Goal: Task Accomplishment & Management: Manage account settings

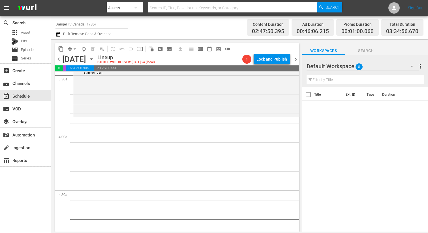
scroll to position [394, 0]
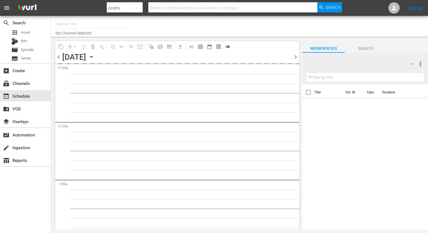
type input "DangerTV Canada (1786)"
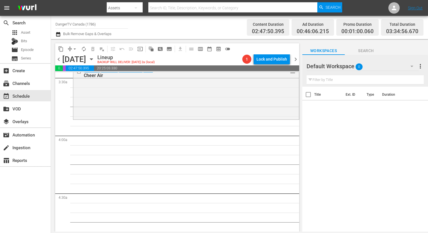
scroll to position [385, 0]
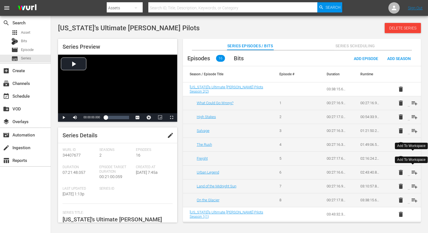
click at [412, 173] on span "playlist_add" at bounding box center [414, 172] width 7 height 7
click at [411, 186] on span "playlist_add" at bounding box center [414, 186] width 7 height 7
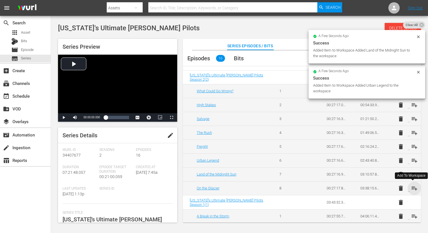
drag, startPoint x: 412, startPoint y: 186, endPoint x: 409, endPoint y: 185, distance: 3.0
click at [412, 186] on span "playlist_add" at bounding box center [414, 188] width 7 height 7
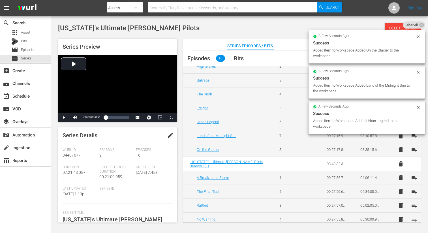
scroll to position [51, 0]
click at [412, 177] on span "playlist_add" at bounding box center [414, 177] width 7 height 7
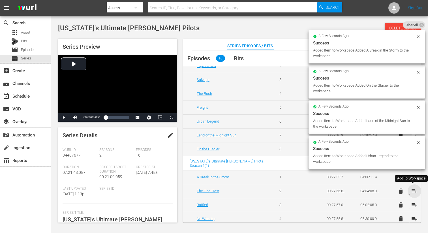
click at [412, 190] on span "playlist_add" at bounding box center [414, 191] width 7 height 7
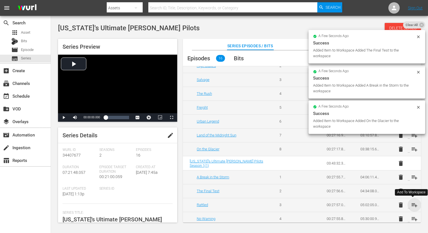
click at [412, 205] on span "playlist_add" at bounding box center [414, 204] width 7 height 7
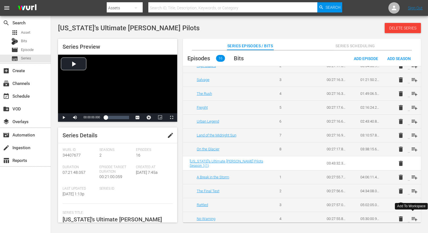
click at [412, 217] on span "playlist_add" at bounding box center [414, 218] width 7 height 7
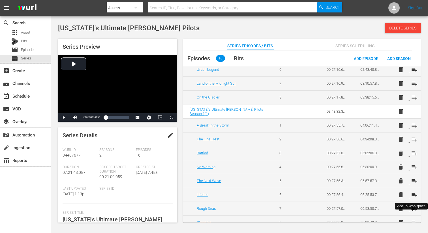
scroll to position [110, 0]
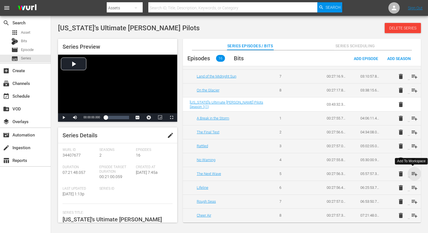
click at [411, 173] on span "playlist_add" at bounding box center [414, 173] width 7 height 7
click at [412, 186] on span "playlist_add" at bounding box center [414, 187] width 7 height 7
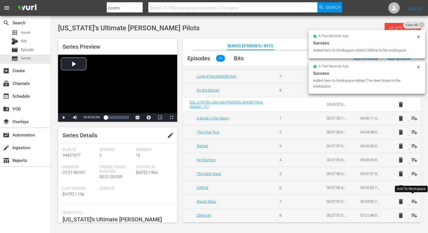
click at [413, 200] on span "playlist_add" at bounding box center [414, 201] width 7 height 7
drag, startPoint x: 412, startPoint y: 216, endPoint x: 410, endPoint y: 209, distance: 7.0
click at [412, 216] on span "playlist_add" at bounding box center [414, 215] width 7 height 7
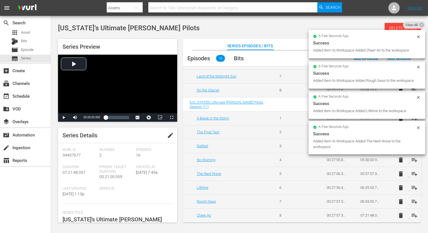
scroll to position [0, 0]
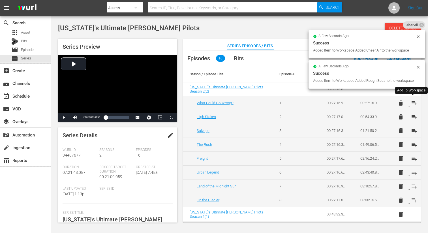
click at [412, 102] on span "playlist_add" at bounding box center [414, 103] width 7 height 7
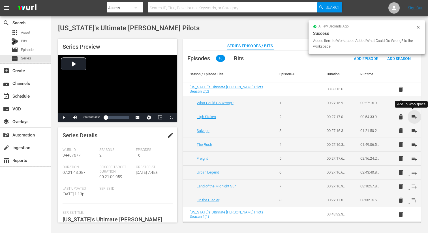
click at [412, 118] on span "playlist_add" at bounding box center [414, 116] width 7 height 7
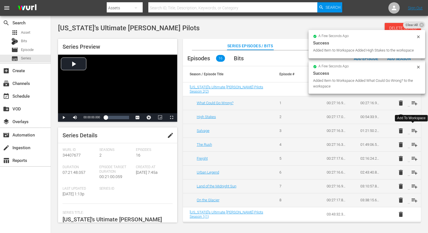
click at [412, 130] on span "playlist_add" at bounding box center [414, 130] width 7 height 7
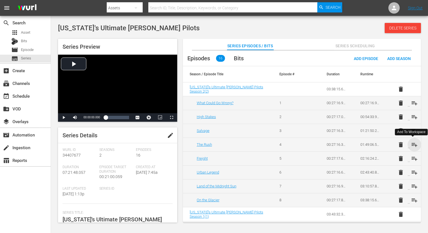
drag, startPoint x: 414, startPoint y: 145, endPoint x: 415, endPoint y: 149, distance: 4.0
click at [414, 145] on span "playlist_add" at bounding box center [414, 144] width 7 height 7
click at [412, 157] on span "playlist_add" at bounding box center [414, 158] width 7 height 7
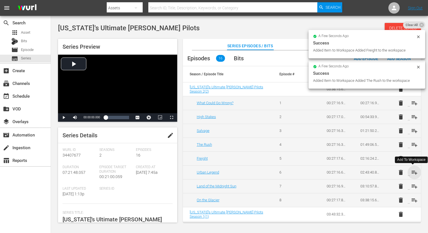
click at [412, 171] on span "playlist_add" at bounding box center [414, 172] width 7 height 7
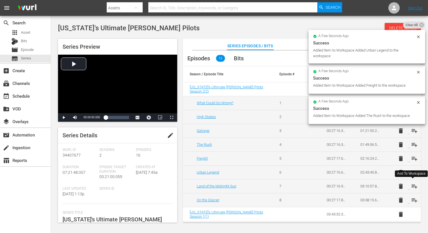
click at [412, 185] on span "playlist_add" at bounding box center [414, 186] width 7 height 7
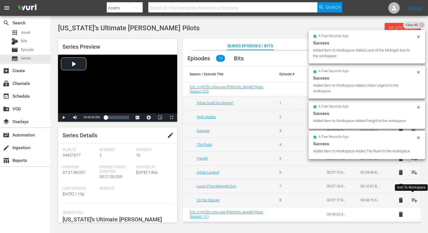
drag, startPoint x: 413, startPoint y: 201, endPoint x: 414, endPoint y: 195, distance: 5.1
click at [413, 201] on span "playlist_add" at bounding box center [414, 200] width 7 height 7
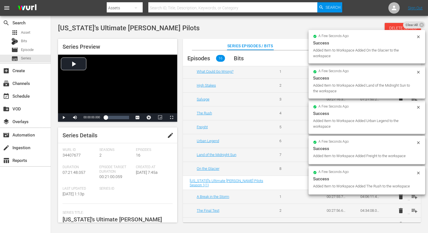
scroll to position [33, 0]
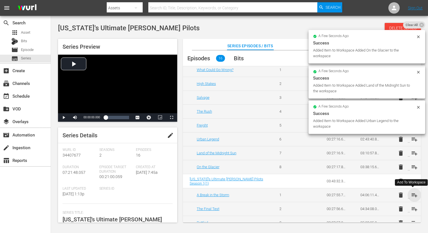
click at [412, 195] on span "playlist_add" at bounding box center [414, 194] width 7 height 7
click at [412, 208] on span "playlist_add" at bounding box center [414, 208] width 7 height 7
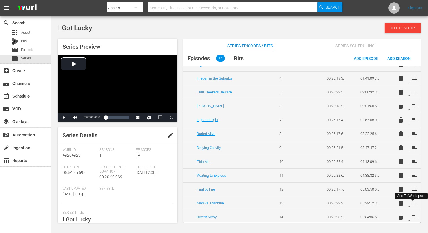
scroll to position [68, 0]
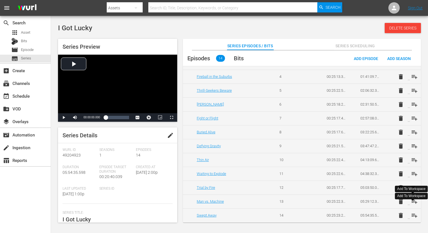
click at [412, 201] on span "playlist_add" at bounding box center [414, 201] width 7 height 7
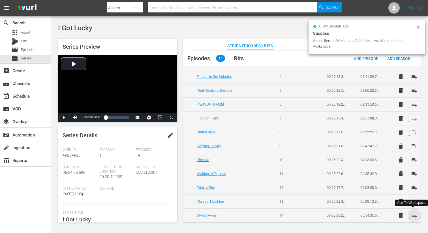
drag, startPoint x: 412, startPoint y: 215, endPoint x: 397, endPoint y: 178, distance: 40.1
click at [412, 215] on span "playlist_add" at bounding box center [414, 215] width 7 height 7
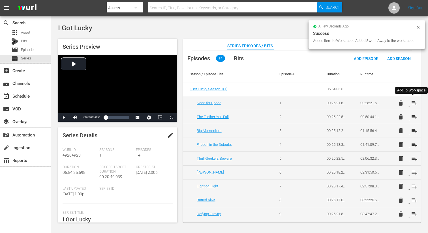
click at [412, 102] on span "playlist_add" at bounding box center [414, 103] width 7 height 7
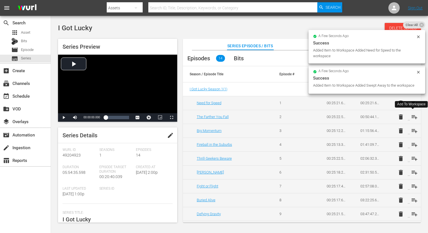
click at [412, 117] on span "playlist_add" at bounding box center [414, 116] width 7 height 7
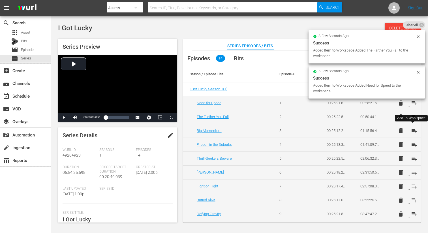
click at [412, 131] on span "playlist_add" at bounding box center [414, 130] width 7 height 7
click at [413, 146] on span "playlist_add" at bounding box center [414, 144] width 7 height 7
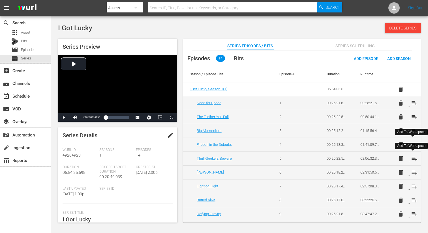
click at [412, 157] on span "playlist_add" at bounding box center [414, 158] width 7 height 7
click at [411, 171] on span "playlist_add" at bounding box center [414, 172] width 7 height 7
click at [412, 185] on span "playlist_add" at bounding box center [414, 186] width 7 height 7
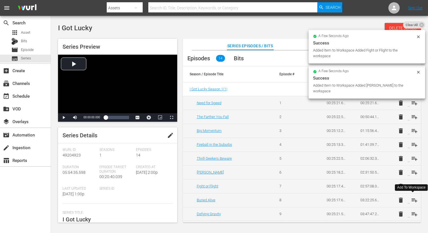
click at [413, 197] on span "playlist_add" at bounding box center [414, 200] width 7 height 7
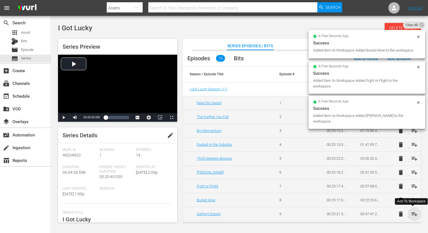
click at [414, 214] on span "playlist_add" at bounding box center [414, 213] width 7 height 7
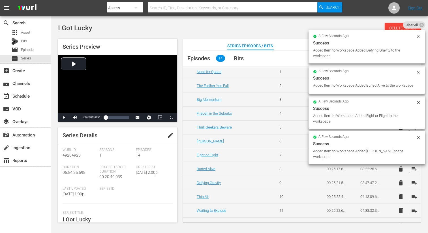
scroll to position [32, 0]
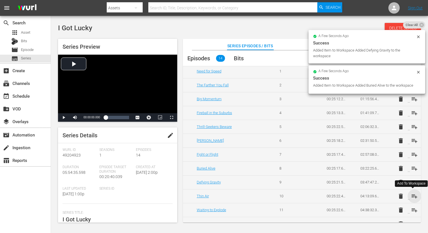
click at [412, 195] on span "playlist_add" at bounding box center [414, 196] width 7 height 7
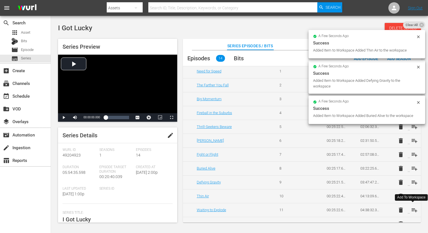
click at [413, 210] on span "playlist_add" at bounding box center [414, 209] width 7 height 7
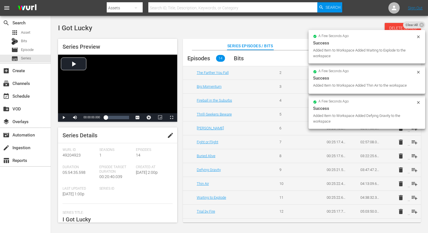
scroll to position [46, 0]
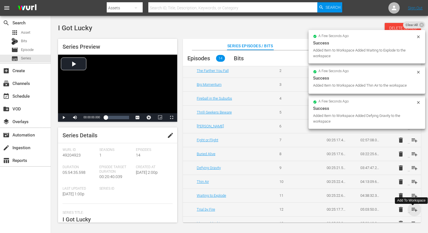
click at [412, 209] on span "playlist_add" at bounding box center [414, 209] width 7 height 7
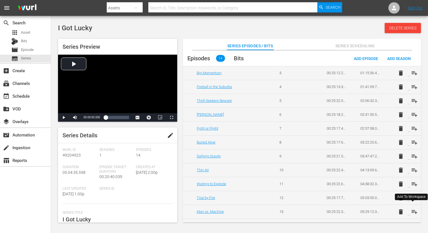
scroll to position [68, 0]
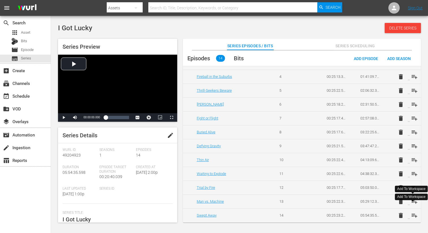
click at [414, 202] on span "playlist_add" at bounding box center [414, 201] width 7 height 7
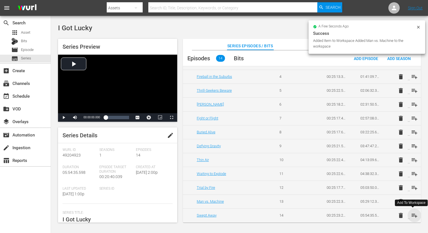
drag, startPoint x: 413, startPoint y: 215, endPoint x: 399, endPoint y: 170, distance: 46.7
click at [413, 215] on span "playlist_add" at bounding box center [414, 215] width 7 height 7
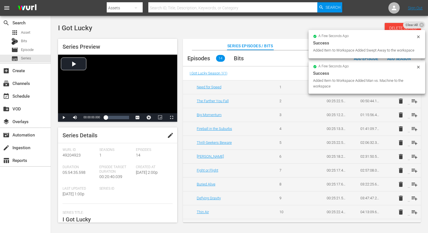
scroll to position [0, 0]
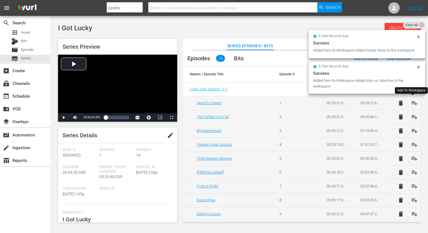
click at [412, 103] on span "playlist_add" at bounding box center [414, 103] width 7 height 7
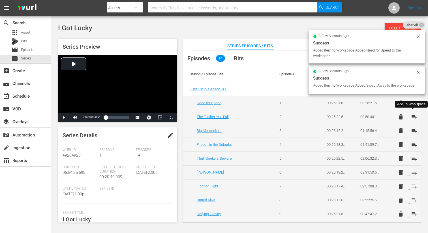
click at [412, 117] on span "playlist_add" at bounding box center [414, 116] width 7 height 7
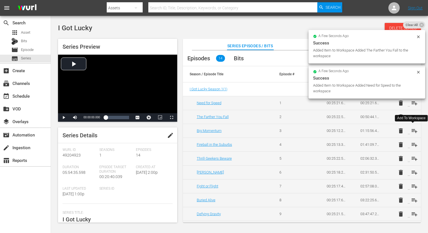
click at [413, 131] on span "playlist_add" at bounding box center [414, 130] width 7 height 7
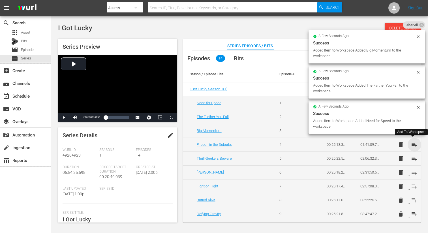
click at [412, 146] on span "playlist_add" at bounding box center [414, 144] width 7 height 7
click at [412, 159] on span "playlist_add" at bounding box center [414, 158] width 7 height 7
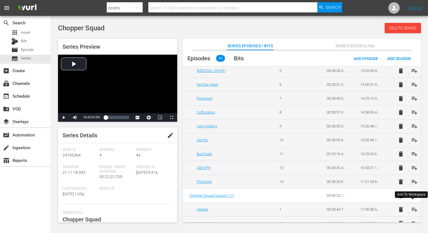
scroll to position [447, 0]
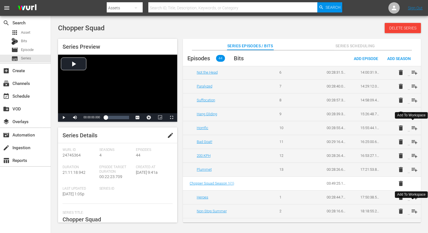
click at [413, 127] on span "playlist_add" at bounding box center [414, 127] width 7 height 7
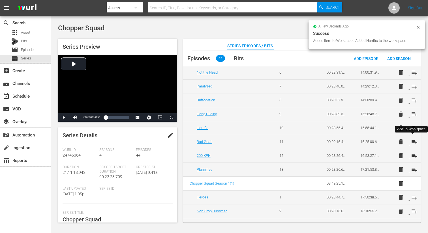
click at [412, 141] on span "playlist_add" at bounding box center [414, 141] width 7 height 7
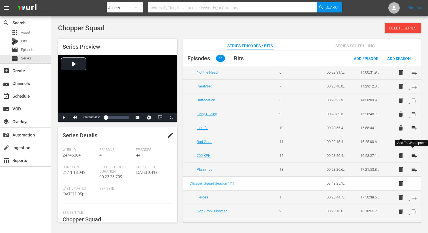
click at [412, 154] on span "playlist_add" at bounding box center [414, 155] width 7 height 7
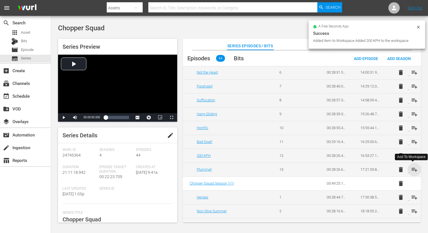
click at [414, 169] on span "playlist_add" at bounding box center [414, 169] width 7 height 7
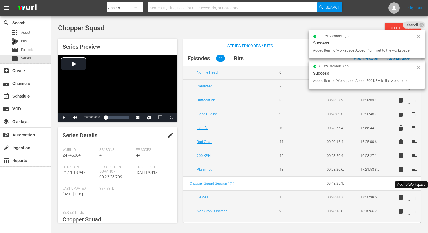
click at [413, 195] on span "playlist_add" at bounding box center [414, 197] width 7 height 7
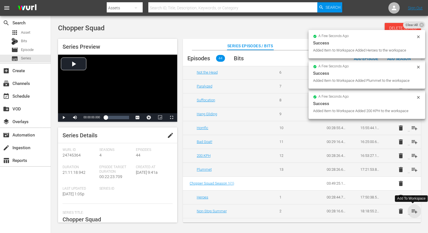
click at [412, 210] on span "playlist_add" at bounding box center [414, 211] width 7 height 7
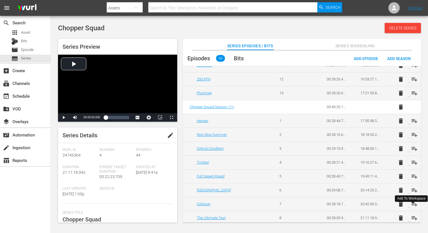
scroll to position [526, 0]
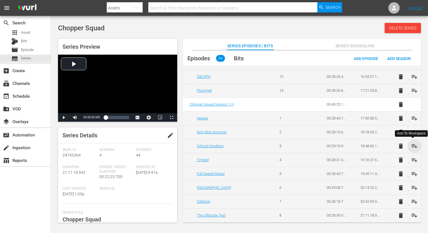
drag, startPoint x: 411, startPoint y: 145, endPoint x: 412, endPoint y: 148, distance: 3.0
click at [411, 145] on span "playlist_add" at bounding box center [414, 146] width 7 height 7
click at [413, 157] on span "playlist_add" at bounding box center [414, 159] width 7 height 7
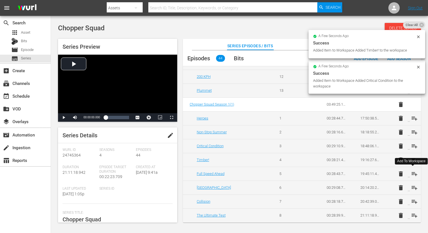
click at [412, 173] on span "playlist_add" at bounding box center [414, 173] width 7 height 7
click at [413, 187] on span "playlist_add" at bounding box center [414, 187] width 7 height 7
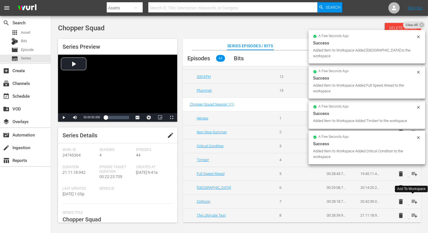
click at [413, 200] on span "playlist_add" at bounding box center [414, 201] width 7 height 7
click at [413, 216] on span "playlist_add" at bounding box center [414, 215] width 7 height 7
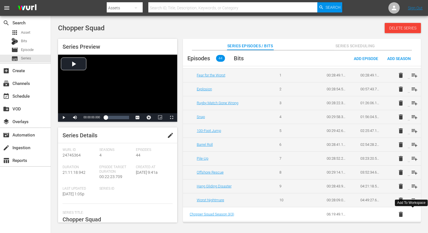
scroll to position [0, 0]
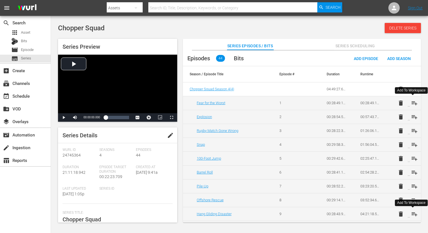
click at [413, 101] on span "playlist_add" at bounding box center [414, 103] width 7 height 7
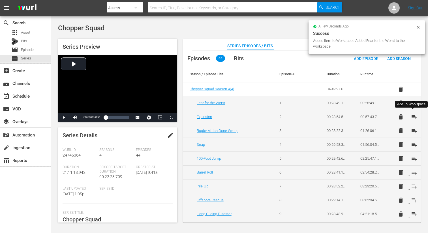
click at [412, 113] on span "playlist_add" at bounding box center [414, 116] width 7 height 7
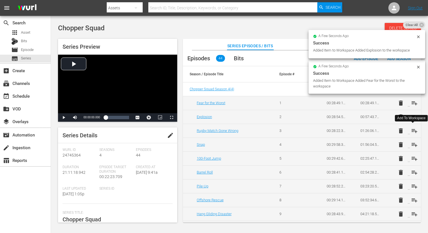
click at [412, 129] on span "playlist_add" at bounding box center [414, 130] width 7 height 7
click at [412, 144] on span "playlist_add" at bounding box center [414, 144] width 7 height 7
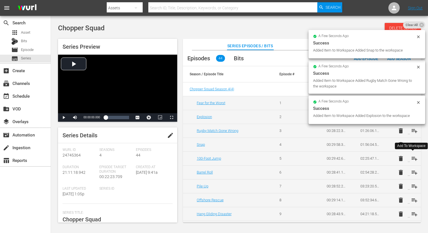
click at [414, 159] on span "playlist_add" at bounding box center [414, 158] width 7 height 7
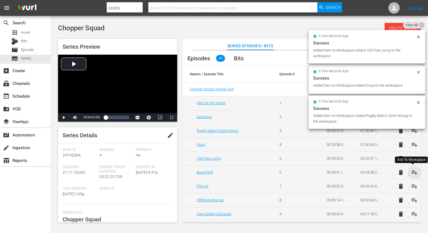
click at [413, 171] on span "playlist_add" at bounding box center [414, 172] width 7 height 7
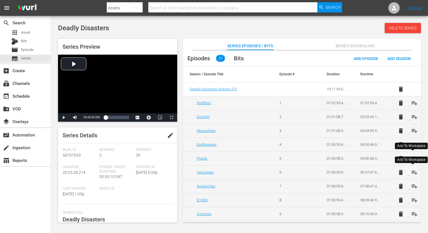
click at [412, 172] on span "playlist_add" at bounding box center [414, 172] width 7 height 7
click at [413, 185] on span "playlist_add" at bounding box center [414, 186] width 7 height 7
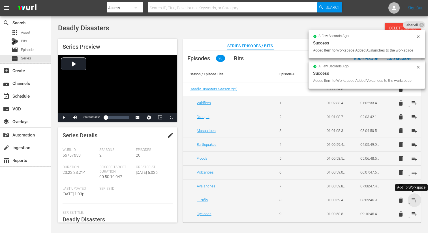
click at [412, 199] on span "playlist_add" at bounding box center [414, 200] width 7 height 7
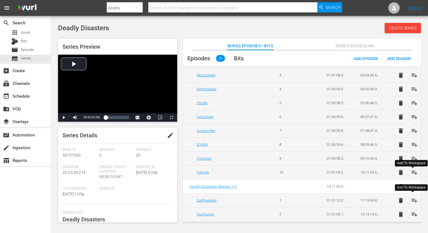
scroll to position [57, 0]
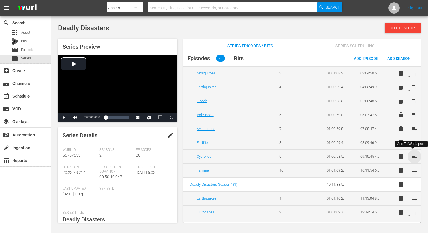
click at [412, 156] on span "playlist_add" at bounding box center [414, 156] width 7 height 7
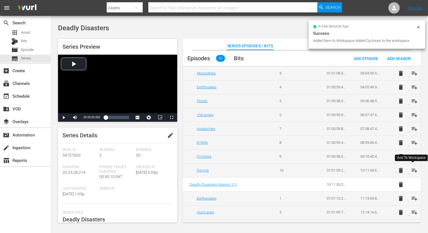
click at [413, 168] on span "playlist_add" at bounding box center [414, 170] width 7 height 7
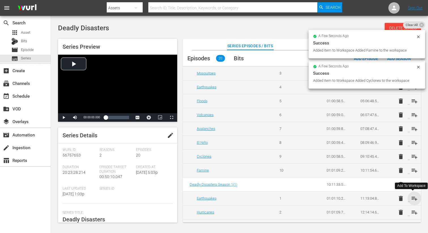
click at [413, 198] on span "playlist_add" at bounding box center [414, 198] width 7 height 7
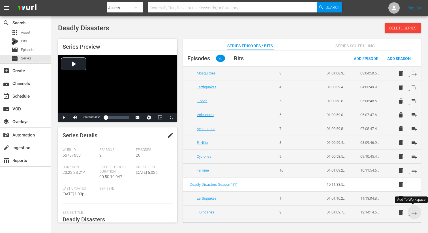
click at [411, 213] on span "playlist_add" at bounding box center [414, 212] width 7 height 7
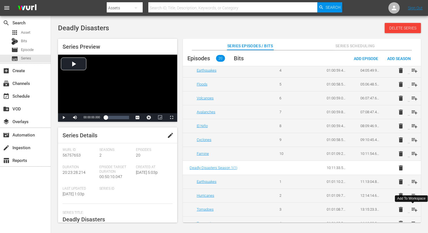
scroll to position [83, 0]
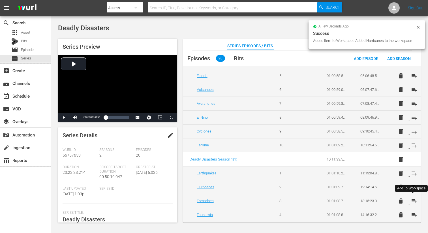
click at [412, 202] on span "playlist_add" at bounding box center [414, 200] width 7 height 7
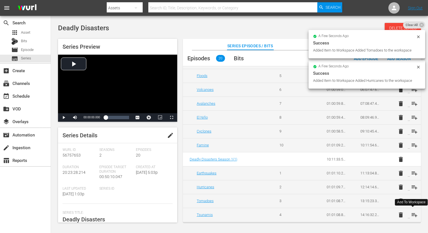
click at [412, 214] on span "playlist_add" at bounding box center [414, 214] width 7 height 7
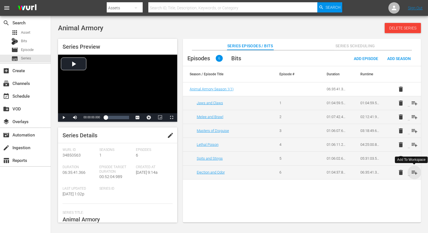
click at [414, 172] on span "playlist_add" at bounding box center [414, 172] width 7 height 7
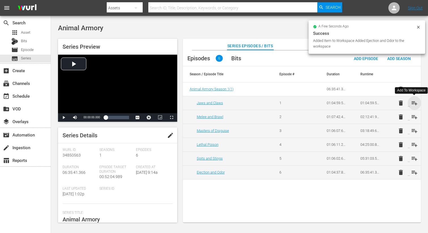
click at [415, 103] on span "playlist_add" at bounding box center [414, 103] width 7 height 7
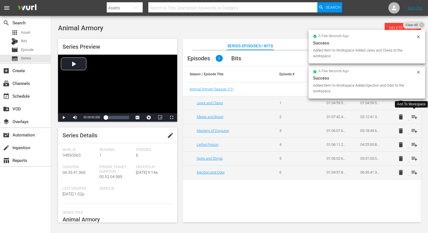
click at [414, 117] on span "playlist_add" at bounding box center [414, 116] width 7 height 7
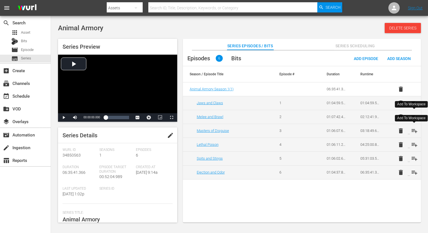
click at [413, 130] on span "playlist_add" at bounding box center [414, 130] width 7 height 7
click at [414, 141] on span "playlist_add" at bounding box center [414, 144] width 7 height 7
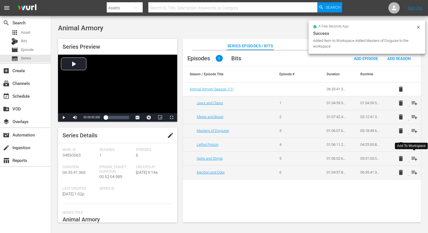
click at [413, 158] on span "playlist_add" at bounding box center [414, 158] width 7 height 7
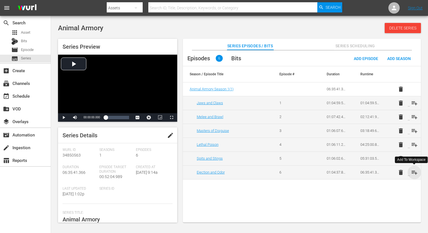
click at [415, 173] on span "playlist_add" at bounding box center [414, 172] width 7 height 7
click at [415, 102] on span "playlist_add" at bounding box center [414, 103] width 7 height 7
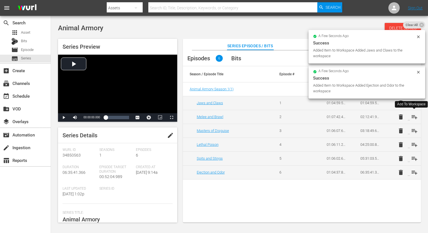
click at [415, 117] on span "playlist_add" at bounding box center [414, 116] width 7 height 7
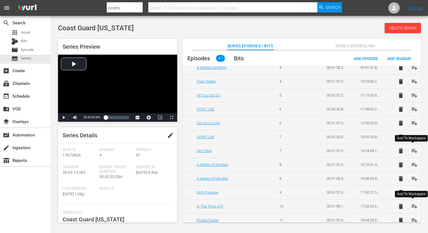
scroll to position [188, 0]
click at [414, 152] on span "playlist_add" at bounding box center [414, 151] width 7 height 7
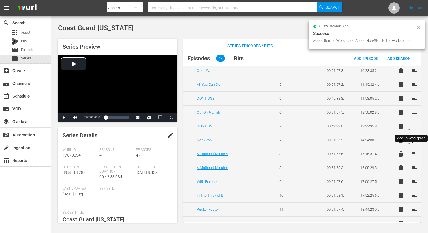
scroll to position [209, 0]
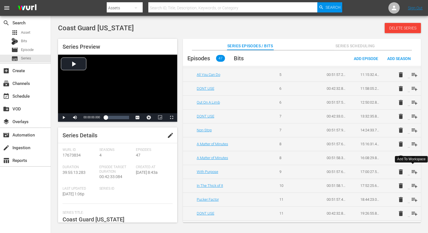
click at [412, 171] on span "playlist_add" at bounding box center [414, 171] width 7 height 7
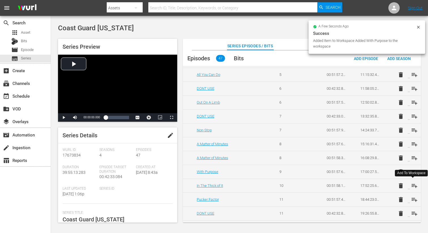
click at [412, 185] on span "playlist_add" at bounding box center [414, 185] width 7 height 7
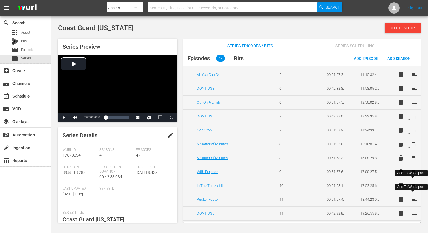
click at [412, 200] on span "playlist_add" at bounding box center [414, 199] width 7 height 7
click at [412, 213] on span "playlist_add" at bounding box center [414, 213] width 7 height 7
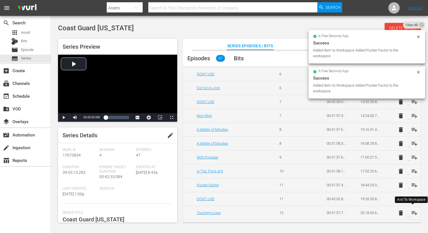
scroll to position [225, 0]
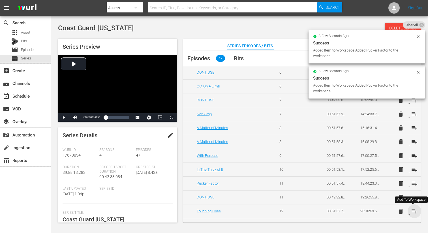
click at [412, 211] on span "playlist_add" at bounding box center [414, 211] width 7 height 7
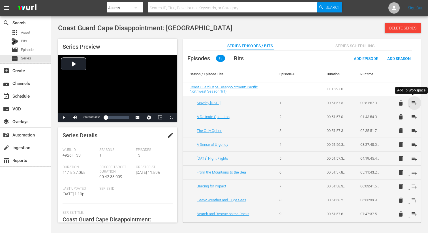
click at [413, 101] on span "playlist_add" at bounding box center [414, 103] width 7 height 7
click at [413, 117] on span "playlist_add" at bounding box center [414, 116] width 7 height 7
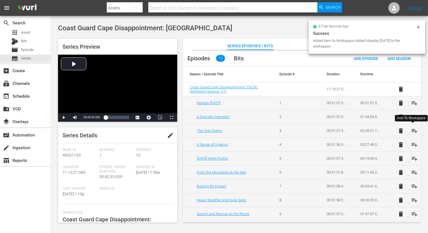
click at [413, 131] on span "playlist_add" at bounding box center [414, 130] width 7 height 7
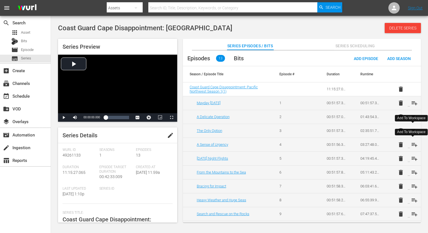
click at [413, 144] on span "playlist_add" at bounding box center [414, 144] width 7 height 7
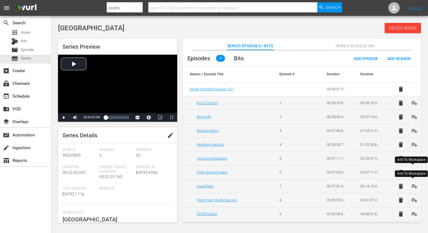
click at [413, 185] on span "playlist_add" at bounding box center [414, 186] width 7 height 7
click at [412, 201] on span "playlist_add" at bounding box center [414, 200] width 7 height 7
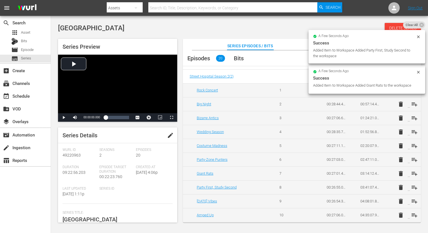
scroll to position [21, 0]
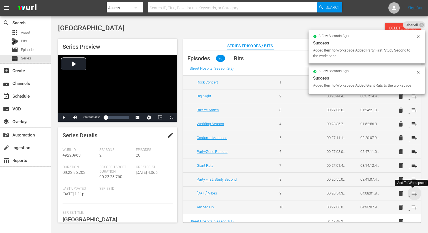
drag, startPoint x: 413, startPoint y: 193, endPoint x: 413, endPoint y: 202, distance: 9.1
click at [413, 193] on span "playlist_add" at bounding box center [414, 193] width 7 height 7
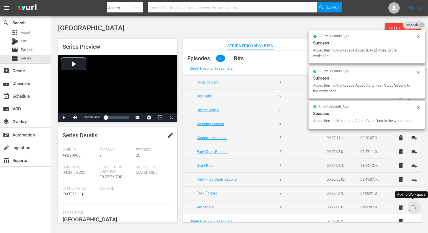
click at [412, 204] on span "playlist_add" at bounding box center [414, 207] width 7 height 7
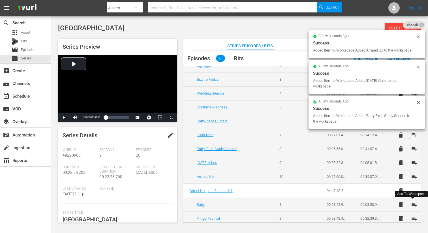
click at [412, 207] on td "delete playlist_add" at bounding box center [404, 204] width 34 height 14
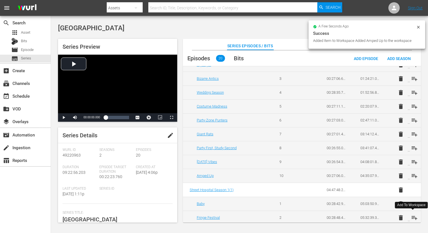
click at [413, 216] on span "playlist_add" at bounding box center [414, 217] width 7 height 7
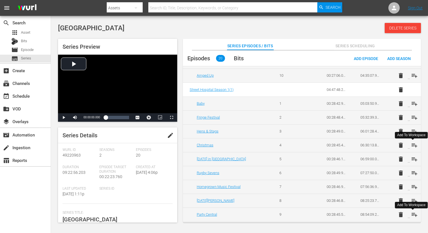
scroll to position [154, 0]
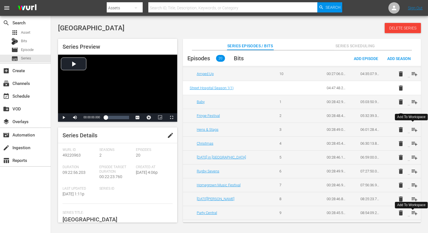
click at [412, 130] on span "playlist_add" at bounding box center [414, 129] width 7 height 7
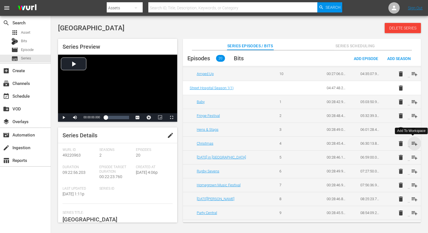
click at [412, 143] on span "playlist_add" at bounding box center [414, 143] width 7 height 7
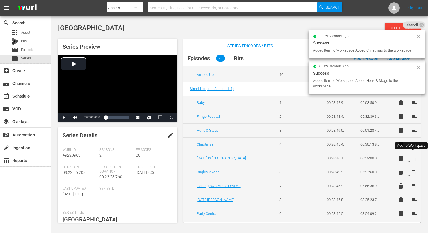
click at [412, 156] on span "playlist_add" at bounding box center [414, 158] width 7 height 7
click at [412, 171] on span "playlist_add" at bounding box center [414, 172] width 7 height 7
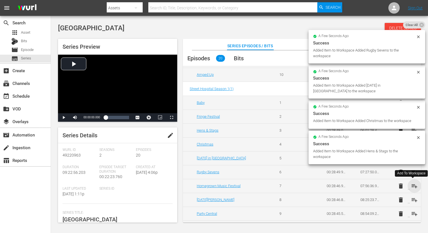
click at [412, 184] on span "playlist_add" at bounding box center [414, 185] width 7 height 7
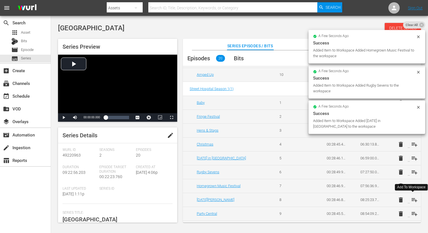
click at [412, 199] on span "playlist_add" at bounding box center [414, 199] width 7 height 7
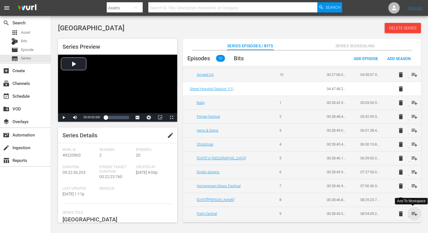
click at [411, 213] on span "playlist_add" at bounding box center [414, 213] width 7 height 7
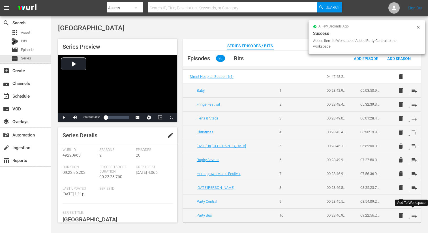
click at [411, 215] on span "playlist_add" at bounding box center [414, 215] width 7 height 7
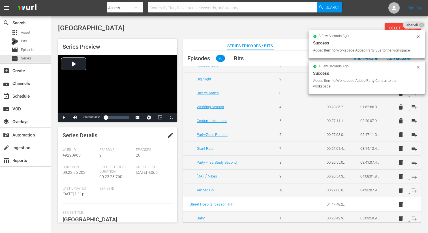
scroll to position [0, 0]
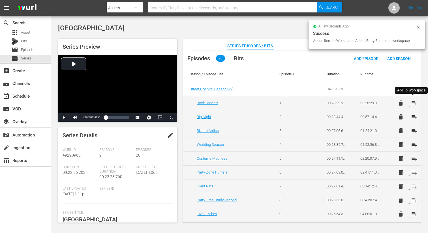
click at [412, 101] on span "playlist_add" at bounding box center [414, 103] width 7 height 7
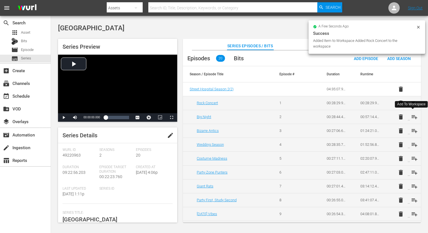
click at [413, 114] on span "playlist_add" at bounding box center [414, 116] width 7 height 7
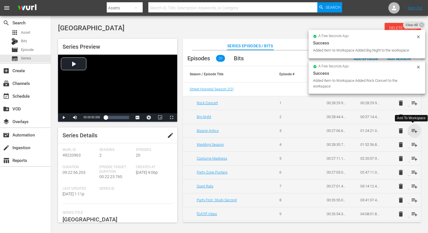
click at [412, 129] on span "playlist_add" at bounding box center [414, 130] width 7 height 7
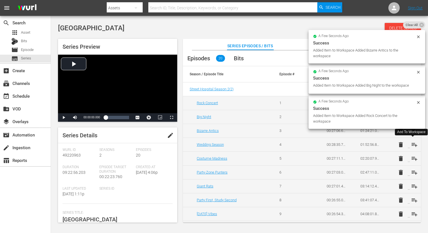
click at [412, 145] on span "playlist_add" at bounding box center [414, 144] width 7 height 7
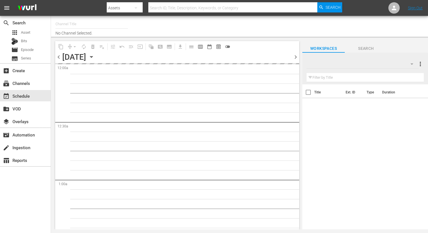
type input "DangerTV Canada (1786)"
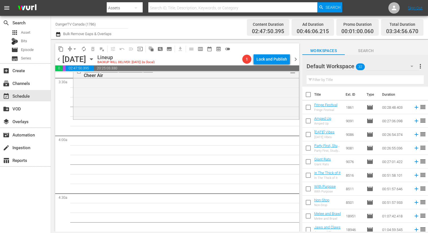
scroll to position [407, 0]
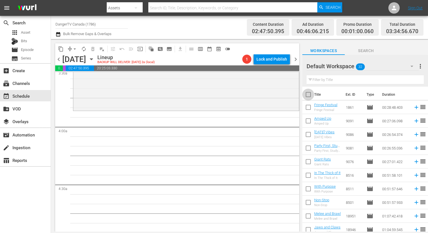
click at [307, 93] on input "checkbox" at bounding box center [308, 96] width 12 height 12
checkbox input "true"
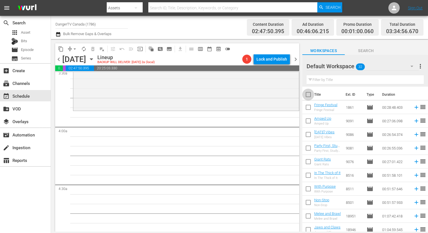
checkbox input "true"
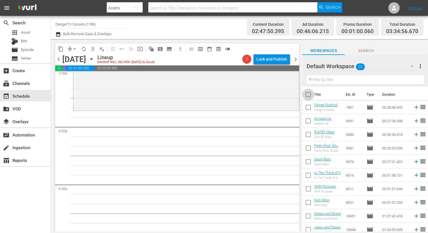
checkbox input "true"
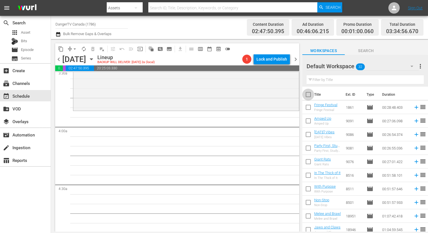
checkbox input "true"
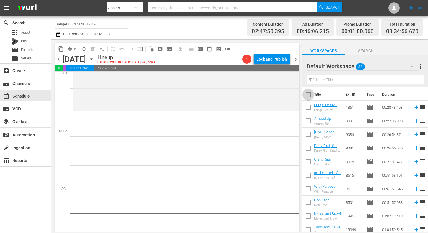
checkbox input "true"
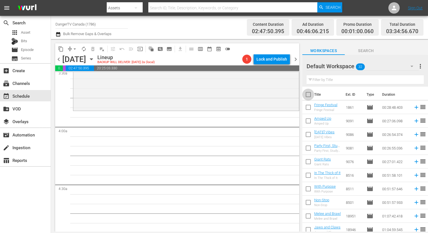
checkbox input "true"
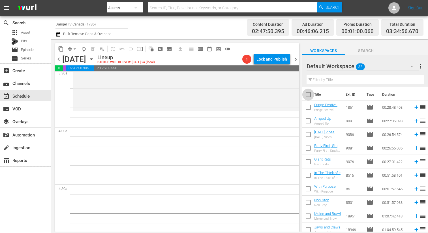
checkbox input "true"
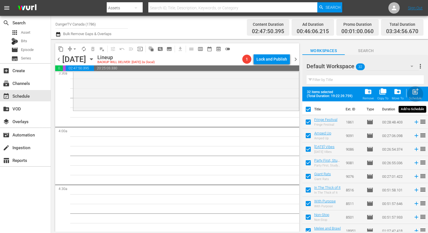
click at [417, 94] on span "post_add" at bounding box center [415, 92] width 8 height 8
checkbox input "false"
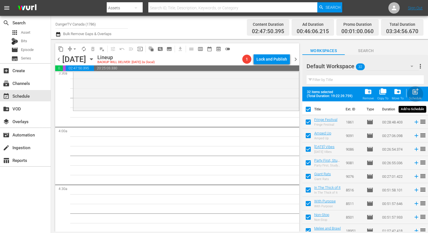
checkbox input "false"
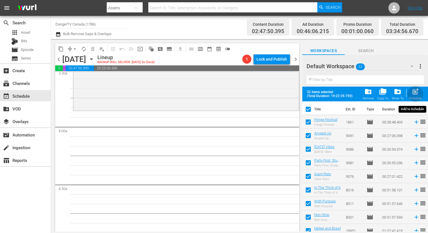
checkbox input "false"
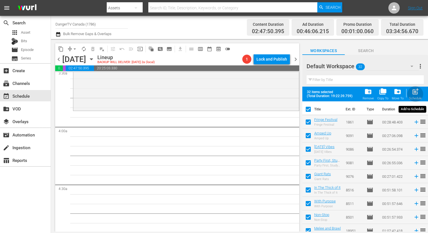
checkbox input "false"
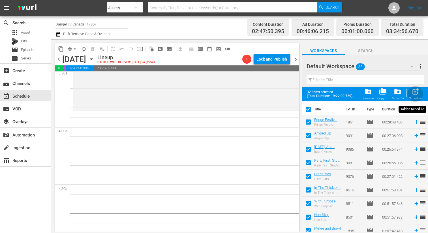
checkbox input "false"
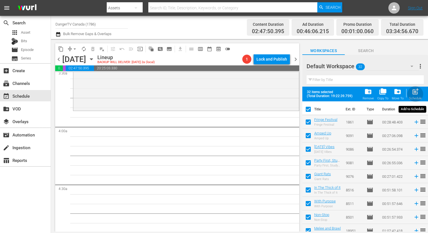
checkbox input "false"
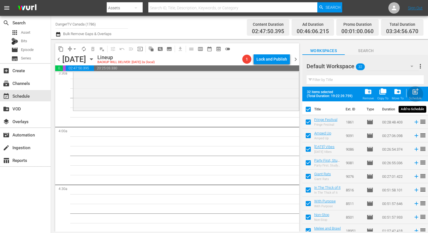
checkbox input "false"
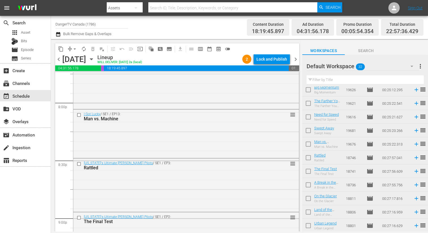
scroll to position [2278, 0]
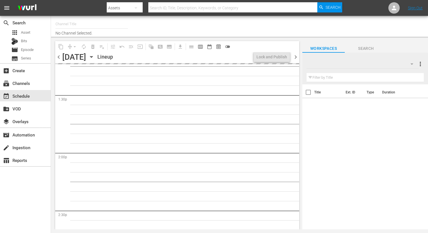
type input "DangerTV Canada (1786)"
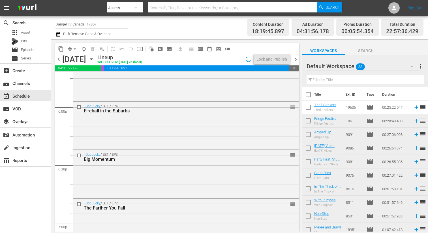
scroll to position [2044, 0]
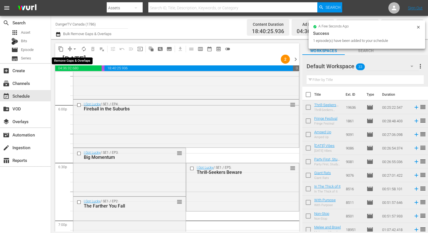
click at [75, 49] on span "arrow_drop_down" at bounding box center [75, 49] width 6 height 6
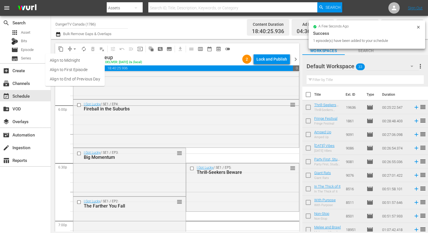
click at [82, 77] on li "Align to End of Previous Day" at bounding box center [74, 78] width 59 height 9
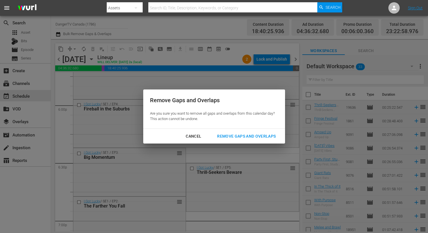
click at [253, 136] on div "Remove Gaps and Overlaps" at bounding box center [246, 136] width 68 height 7
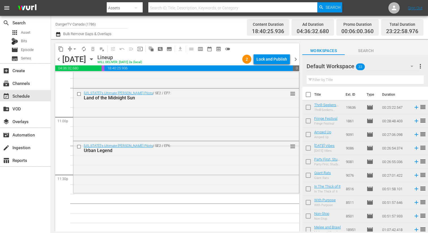
scroll to position [2610, 0]
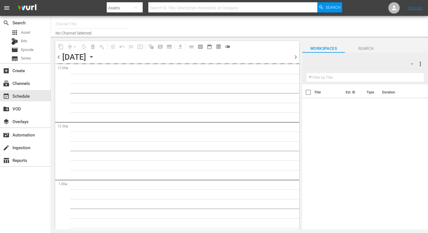
type input "DangerTV Canada (1786)"
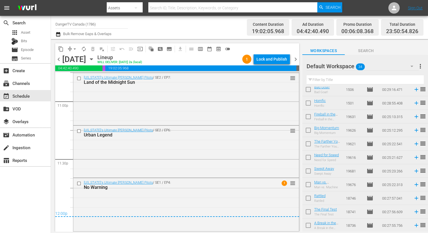
scroll to position [330, 0]
click at [308, 156] on input "checkbox" at bounding box center [308, 159] width 12 height 12
checkbox input "true"
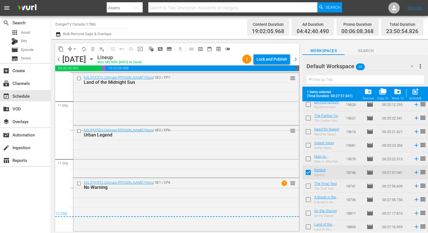
scroll to position [345, 0]
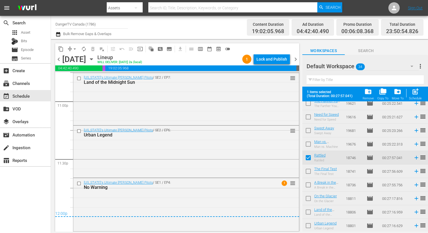
click at [309, 171] on input "checkbox" at bounding box center [308, 172] width 12 height 12
checkbox input "true"
click at [307, 184] on input "checkbox" at bounding box center [308, 186] width 12 height 12
checkbox input "true"
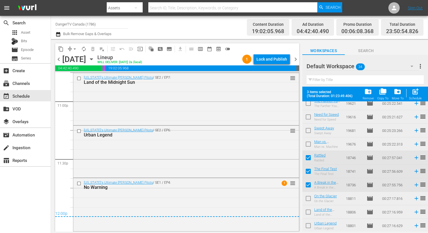
click at [309, 197] on input "checkbox" at bounding box center [308, 199] width 12 height 12
checkbox input "true"
click at [310, 212] on input "checkbox" at bounding box center [308, 213] width 12 height 12
checkbox input "true"
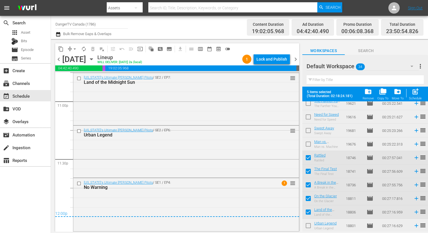
click at [309, 225] on input "checkbox" at bounding box center [308, 227] width 12 height 12
checkbox input "true"
click at [268, 59] on div "Lock and Publish" at bounding box center [271, 59] width 31 height 10
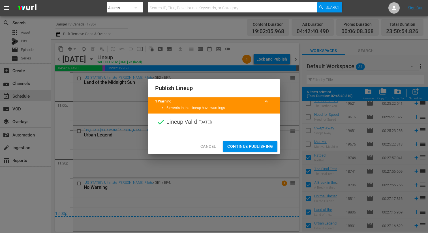
click at [250, 147] on span "Continue Publishing" at bounding box center [250, 146] width 46 height 7
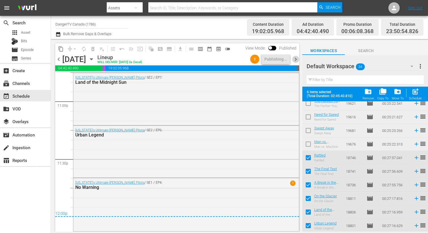
click at [296, 61] on span "chevron_right" at bounding box center [295, 59] width 7 height 7
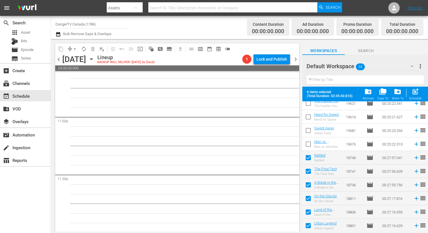
scroll to position [2610, 0]
click at [417, 94] on span "post_add" at bounding box center [415, 92] width 8 height 8
checkbox input "false"
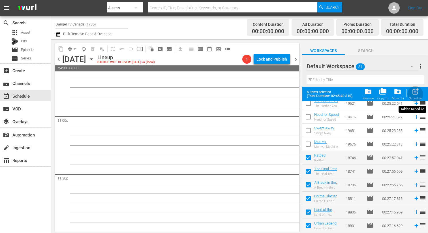
checkbox input "false"
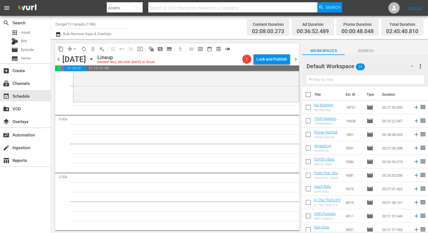
scroll to position [298, 0]
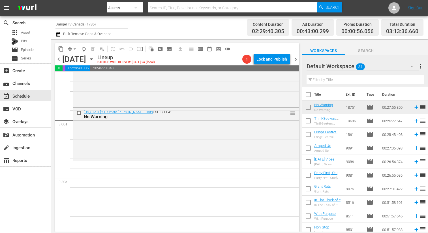
click at [308, 93] on input "checkbox" at bounding box center [308, 96] width 12 height 12
checkbox input "true"
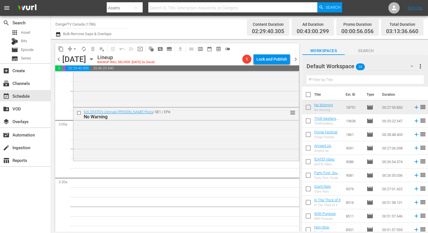
checkbox input "true"
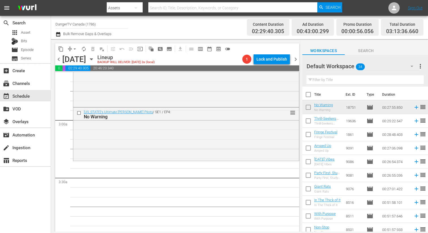
checkbox input "true"
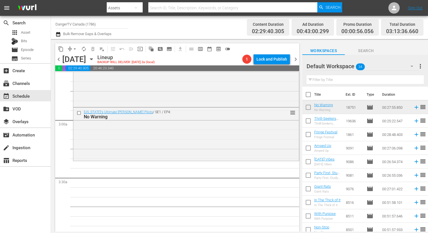
checkbox input "true"
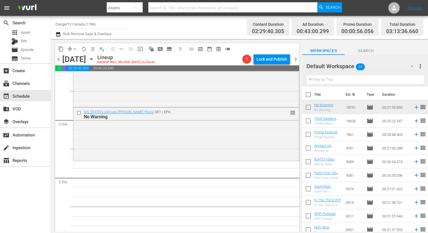
checkbox input "true"
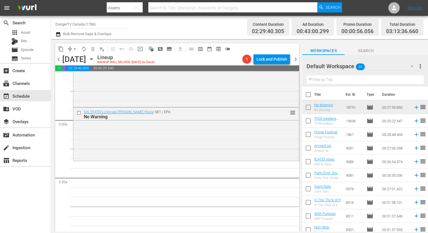
checkbox input "true"
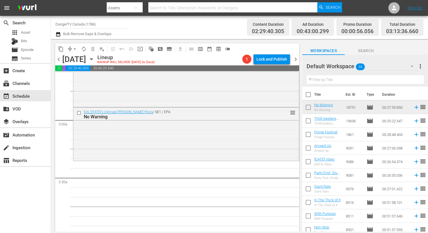
checkbox input "true"
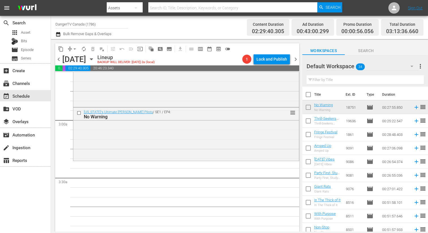
checkbox input "true"
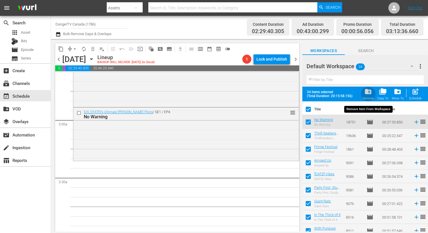
click at [368, 92] on span "folder_delete" at bounding box center [368, 92] width 8 height 8
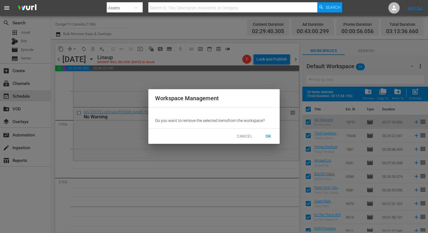
click at [268, 136] on span "OK" at bounding box center [268, 136] width 9 height 7
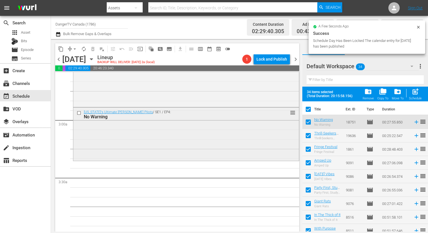
checkbox input "false"
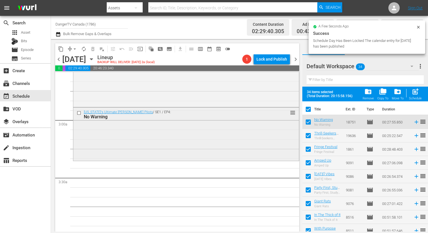
checkbox input "false"
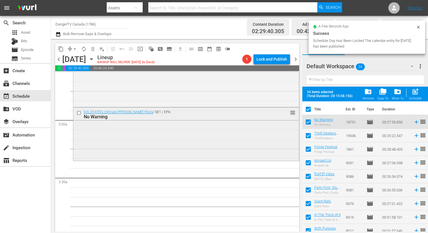
checkbox input "false"
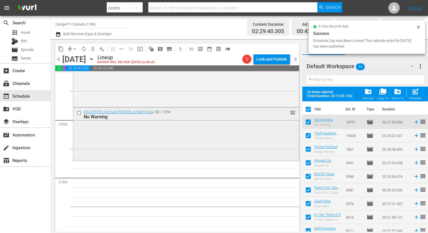
checkbox input "false"
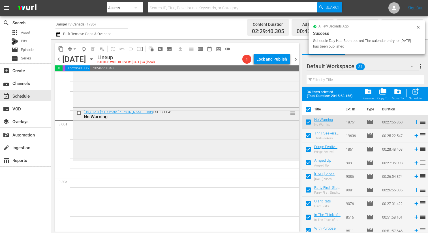
checkbox input "false"
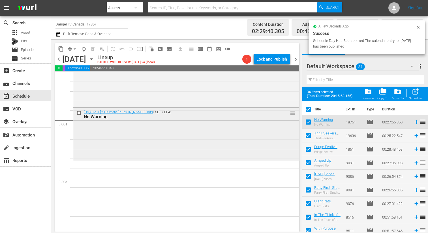
checkbox input "false"
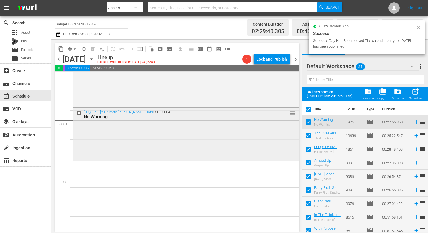
checkbox input "false"
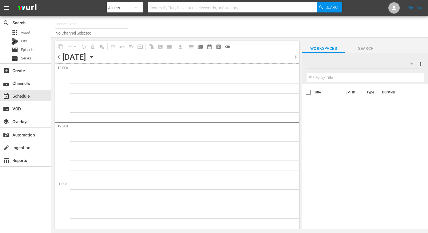
type input "DangerTV Canada (1786)"
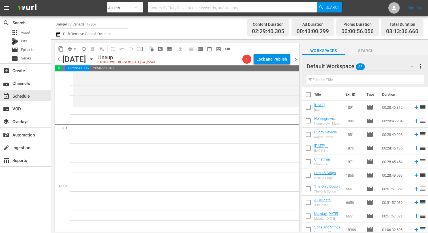
click at [307, 93] on input "checkbox" at bounding box center [308, 96] width 12 height 12
checkbox input "true"
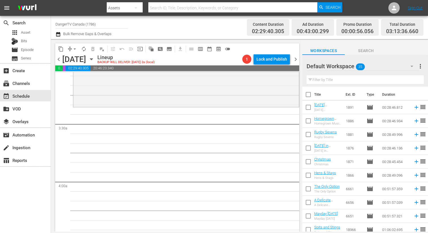
checkbox input "true"
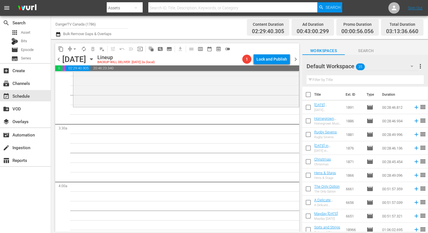
checkbox input "true"
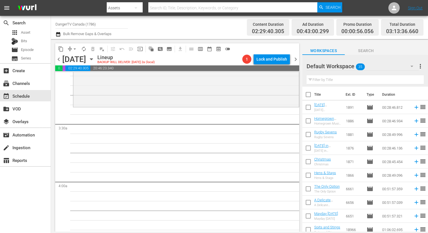
checkbox input "true"
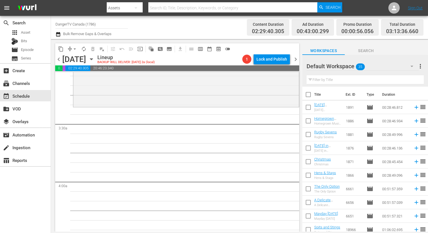
checkbox input "true"
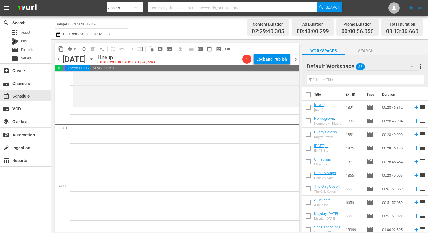
checkbox input "true"
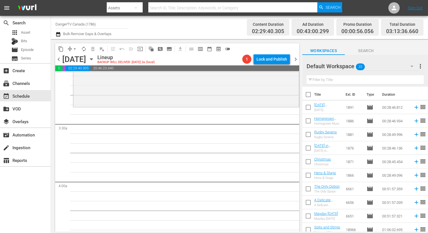
checkbox input "true"
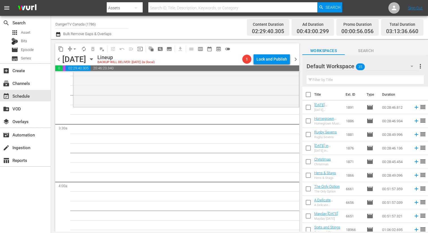
checkbox input "true"
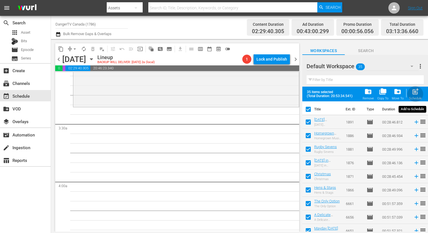
click at [417, 92] on span "post_add" at bounding box center [415, 92] width 8 height 8
checkbox input "false"
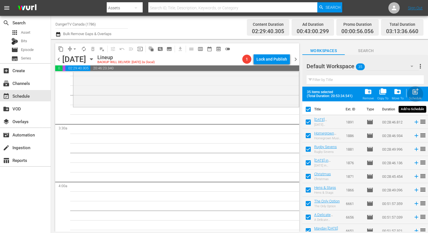
checkbox input "false"
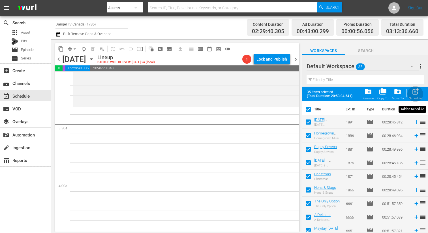
checkbox input "false"
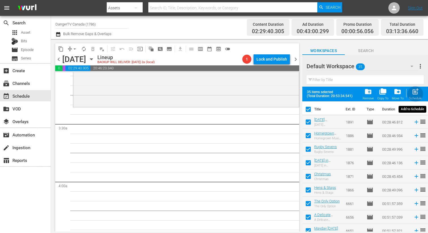
checkbox input "false"
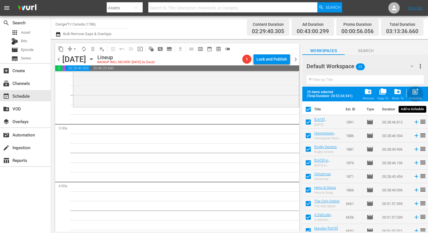
checkbox input "false"
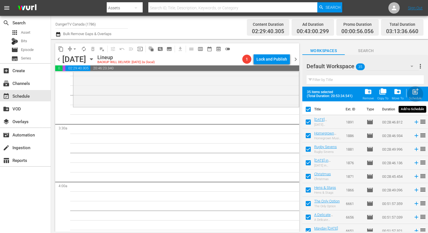
checkbox input "false"
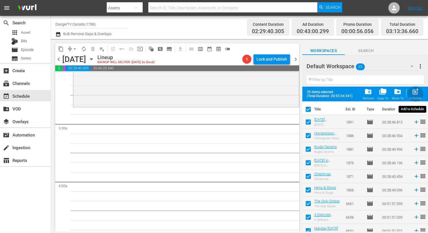
checkbox input "false"
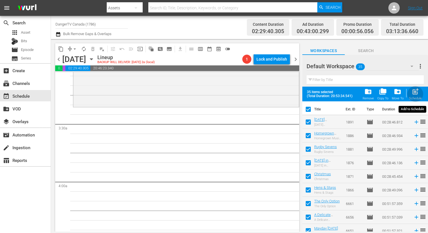
checkbox input "false"
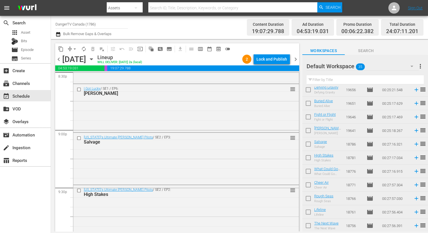
scroll to position [2365, 0]
click at [309, 130] on input "checkbox" at bounding box center [308, 132] width 12 height 12
checkbox input "true"
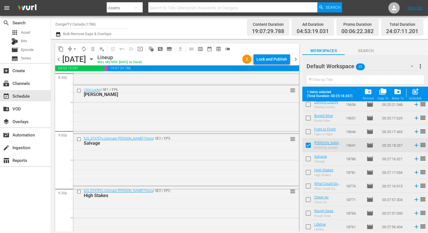
scroll to position [358, 0]
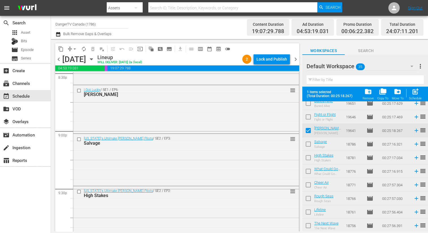
click at [309, 144] on input "checkbox" at bounding box center [308, 145] width 12 height 12
checkbox input "true"
click at [311, 158] on input "checkbox" at bounding box center [308, 159] width 12 height 12
checkbox input "true"
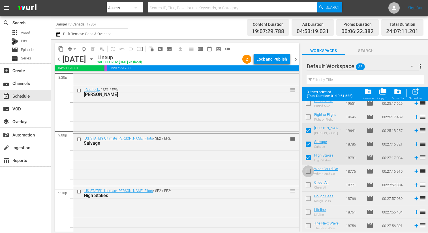
click at [308, 173] on input "checkbox" at bounding box center [308, 172] width 12 height 12
checkbox input "true"
click at [308, 184] on input "checkbox" at bounding box center [308, 186] width 12 height 12
checkbox input "true"
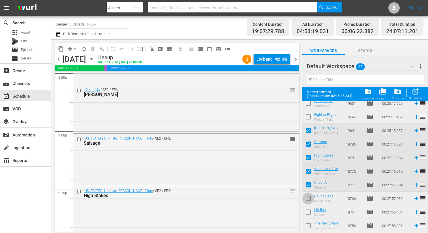
click at [307, 198] on input "checkbox" at bounding box center [308, 199] width 12 height 12
checkbox input "true"
click at [309, 210] on input "checkbox" at bounding box center [308, 213] width 12 height 12
checkbox input "true"
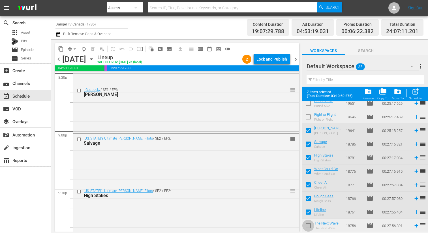
drag, startPoint x: 306, startPoint y: 223, endPoint x: 298, endPoint y: 218, distance: 9.4
click at [306, 223] on input "checkbox" at bounding box center [308, 227] width 12 height 12
checkbox input "true"
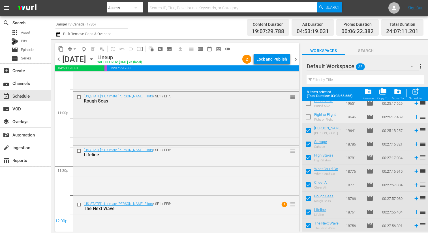
scroll to position [2639, 0]
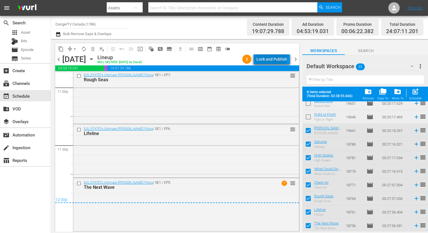
click at [273, 58] on div "Lock and Publish" at bounding box center [271, 59] width 31 height 10
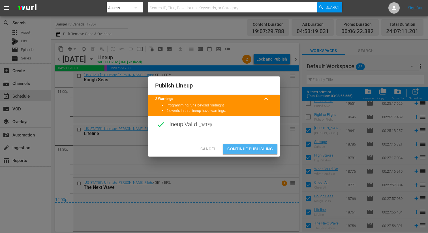
click at [248, 146] on span "Continue Publishing" at bounding box center [250, 148] width 46 height 7
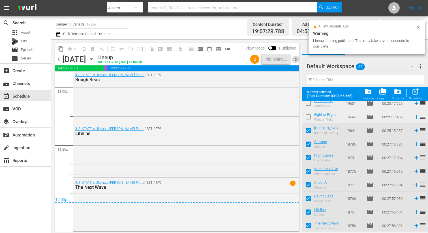
click at [297, 59] on span "chevron_right" at bounding box center [295, 59] width 7 height 7
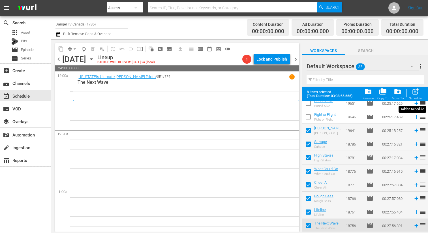
click at [414, 93] on span "post_add" at bounding box center [415, 92] width 8 height 8
checkbox input "false"
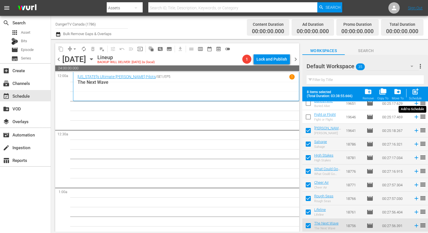
checkbox input "false"
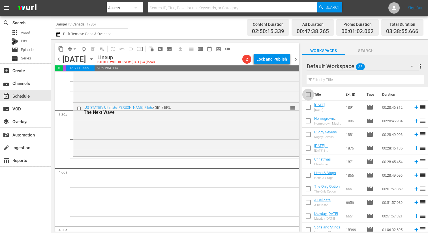
click at [309, 96] on input "checkbox" at bounding box center [308, 96] width 12 height 12
checkbox input "true"
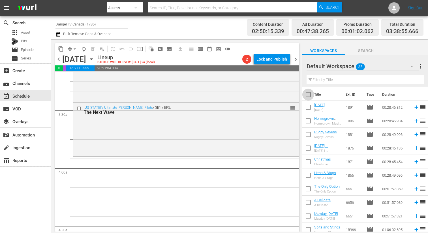
checkbox input "true"
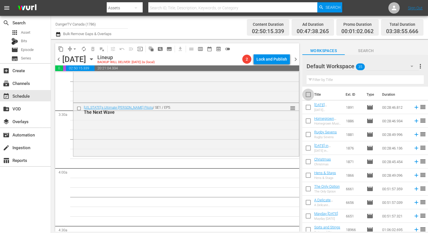
checkbox input "true"
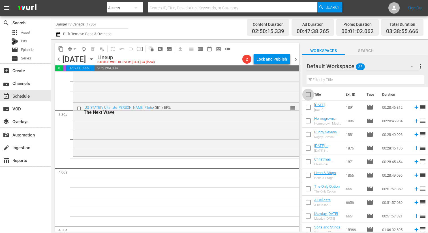
checkbox input "true"
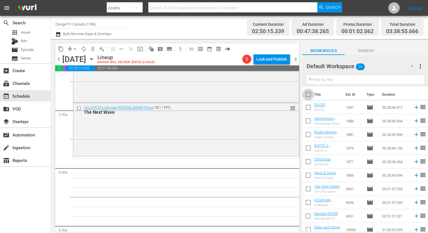
checkbox input "true"
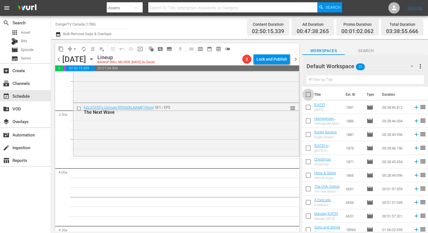
checkbox input "true"
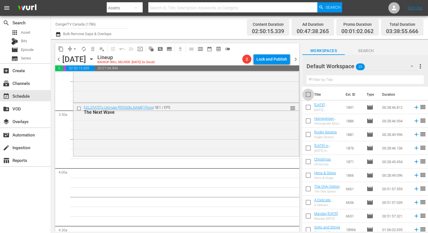
checkbox input "true"
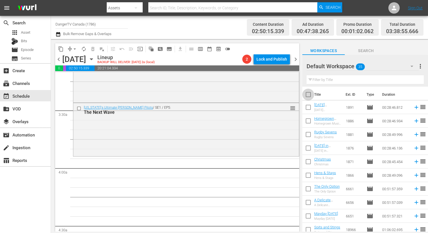
checkbox input "true"
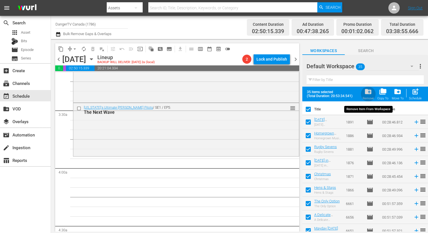
click at [371, 93] on span "folder_delete" at bounding box center [368, 92] width 8 height 8
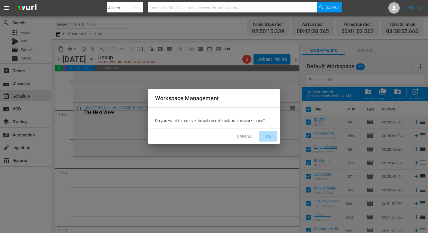
click at [269, 135] on span "OK" at bounding box center [268, 136] width 9 height 7
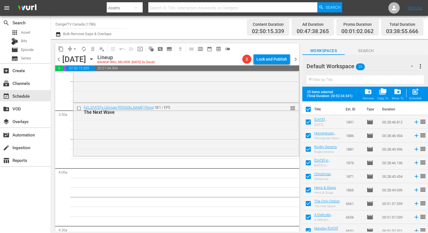
checkbox input "false"
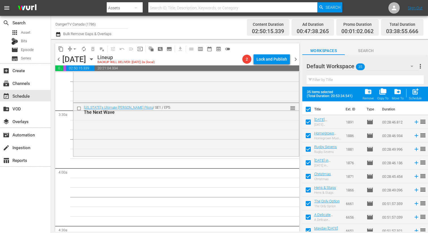
checkbox input "false"
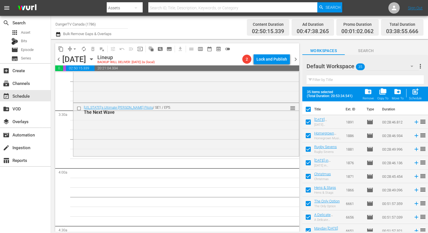
checkbox input "false"
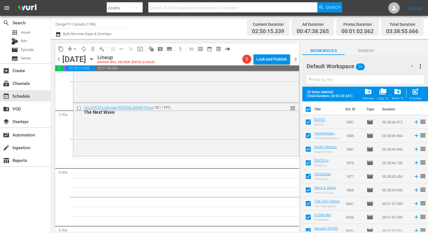
checkbox input "false"
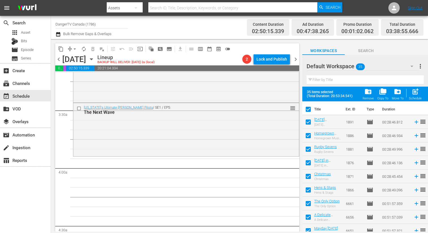
checkbox input "false"
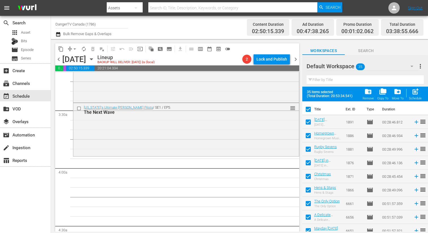
checkbox input "false"
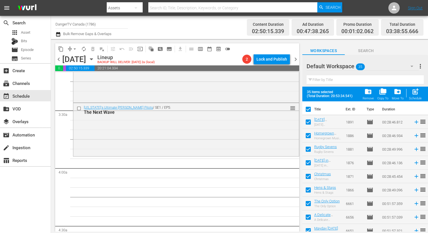
checkbox input "false"
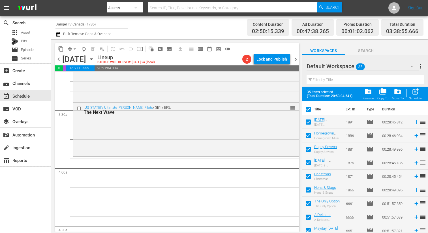
checkbox input "false"
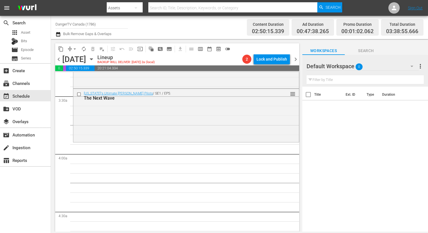
scroll to position [382, 0]
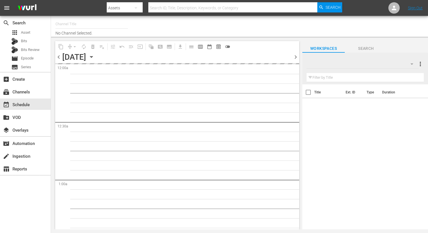
type input "DangerTV Canada (1786)"
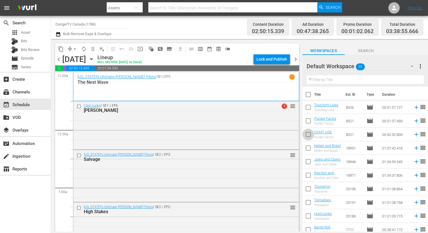
click at [309, 134] on input "checkbox" at bounding box center [308, 136] width 12 height 12
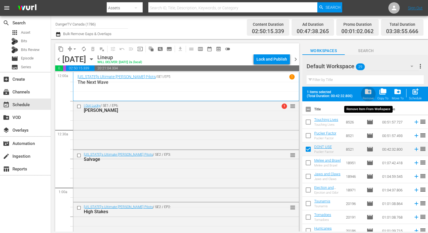
click at [367, 92] on span "folder_delete" at bounding box center [368, 92] width 8 height 8
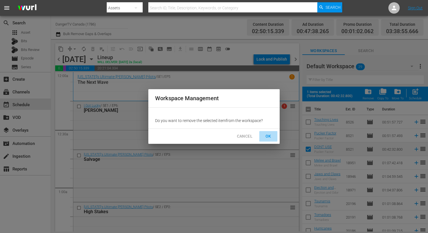
click at [267, 135] on span "OK" at bounding box center [268, 136] width 9 height 7
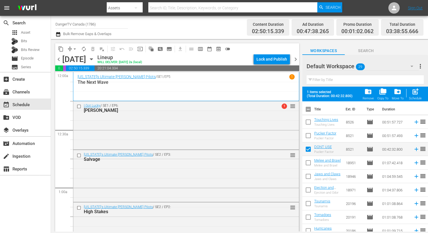
checkbox input "false"
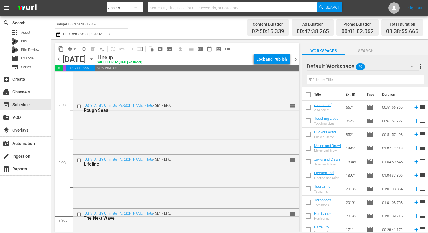
scroll to position [300, 0]
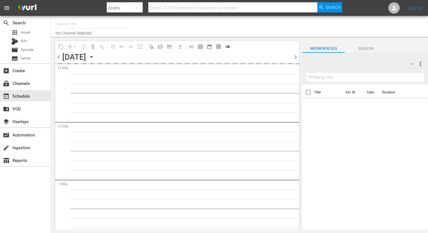
type input "DangerTV Canada (1786)"
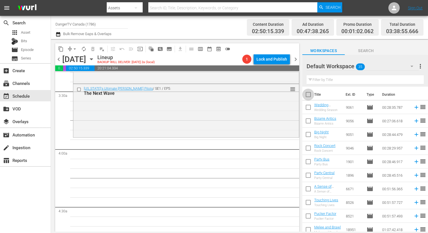
click at [307, 93] on input "checkbox" at bounding box center [308, 96] width 12 height 12
checkbox input "true"
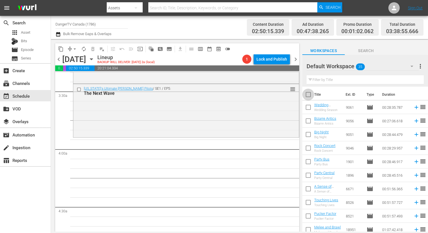
checkbox input "true"
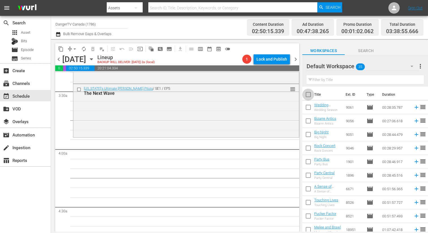
checkbox input "true"
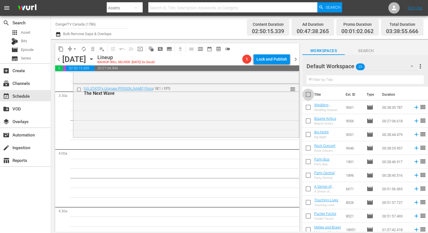
checkbox input "true"
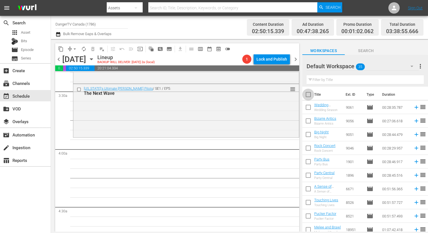
checkbox input "true"
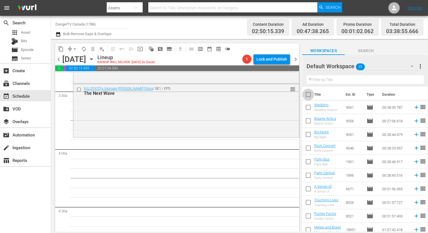
checkbox input "true"
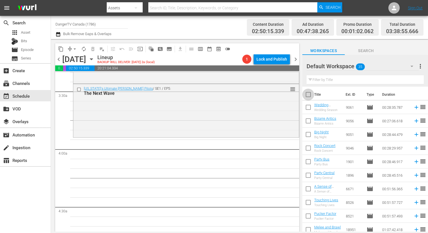
checkbox input "true"
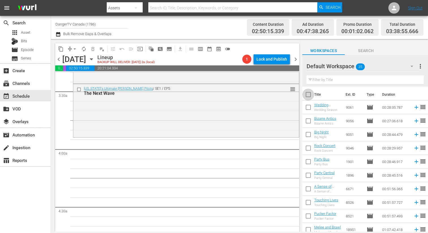
checkbox input "true"
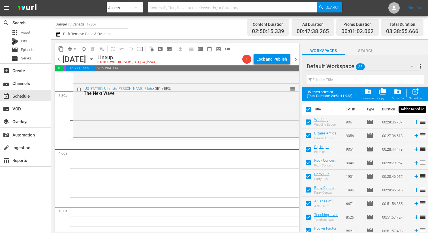
click at [417, 93] on span "post_add" at bounding box center [415, 92] width 8 height 8
checkbox input "false"
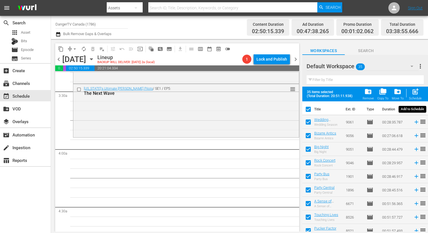
checkbox input "false"
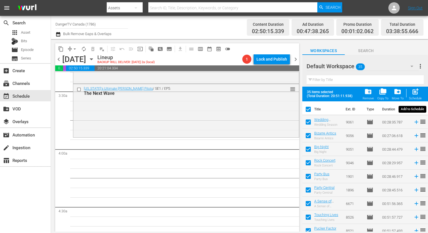
checkbox input "false"
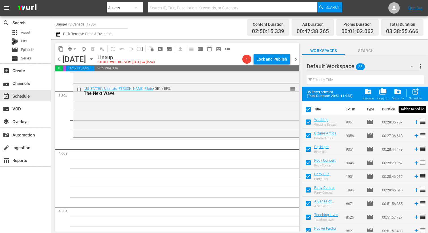
checkbox input "false"
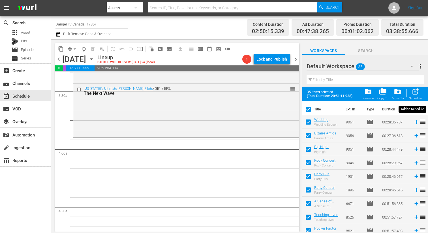
checkbox input "false"
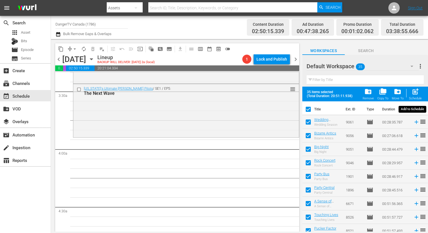
checkbox input "false"
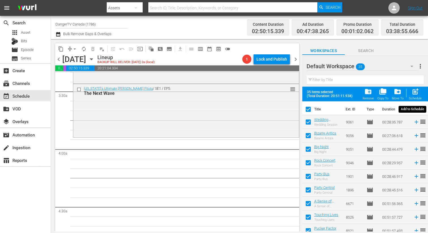
checkbox input "false"
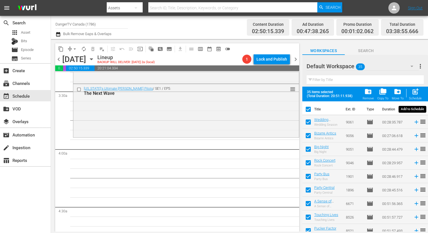
checkbox input "false"
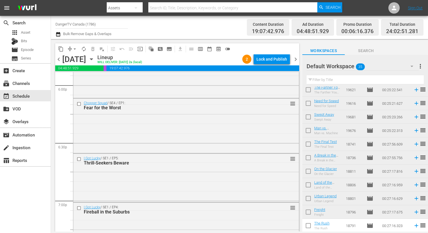
scroll to position [2049, 0]
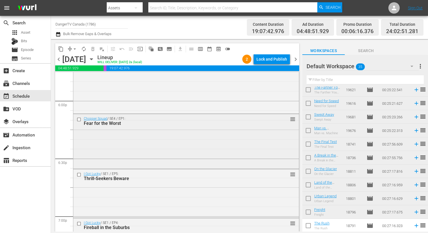
click at [164, 131] on div "Chopper Squad / SE4 / EP1: Fear for the Worst reorder" at bounding box center [185, 141] width 225 height 54
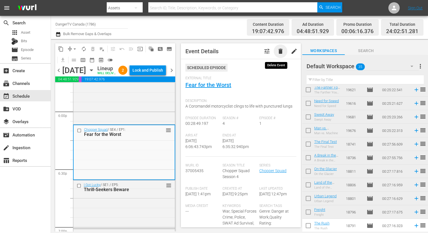
click at [277, 51] on span "delete" at bounding box center [280, 51] width 7 height 7
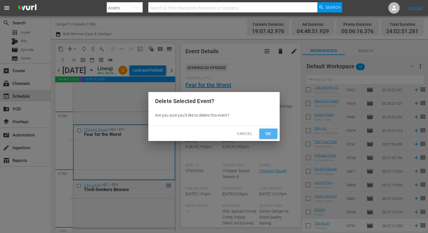
click at [272, 136] on span "Ok" at bounding box center [268, 133] width 9 height 7
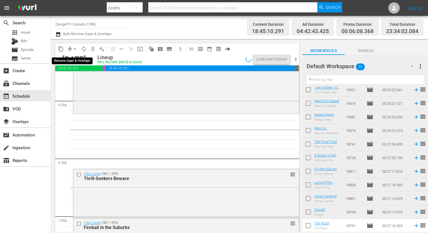
click at [75, 49] on span "arrow_drop_down" at bounding box center [75, 49] width 6 height 6
click at [84, 81] on li "Align to End of Previous Day" at bounding box center [74, 78] width 59 height 9
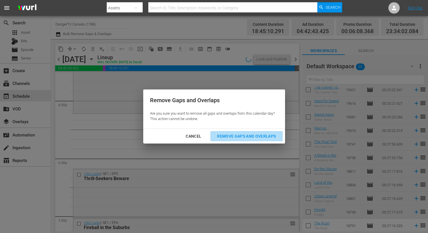
click at [257, 137] on div "Remove Gaps and Overlaps" at bounding box center [246, 136] width 68 height 7
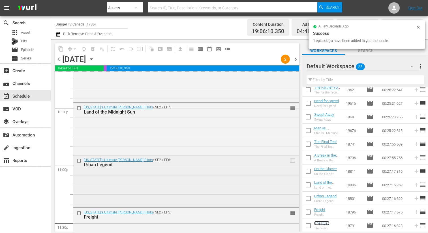
scroll to position [2610, 0]
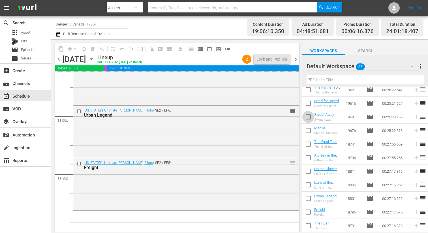
click at [309, 117] on input "checkbox" at bounding box center [308, 118] width 12 height 12
checkbox input "true"
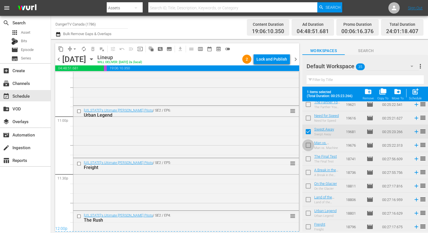
drag, startPoint x: 310, startPoint y: 145, endPoint x: 310, endPoint y: 152, distance: 7.1
click at [310, 145] on input "checkbox" at bounding box center [308, 146] width 12 height 12
checkbox input "true"
drag, startPoint x: 308, startPoint y: 158, endPoint x: 308, endPoint y: 171, distance: 13.3
click at [308, 158] on input "checkbox" at bounding box center [308, 160] width 12 height 12
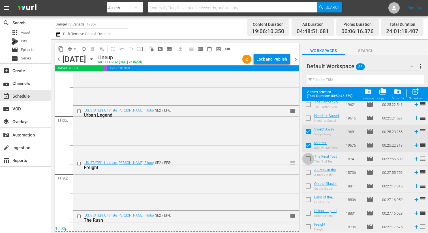
checkbox input "true"
click at [308, 177] on input "checkbox" at bounding box center [308, 173] width 12 height 12
checkbox input "true"
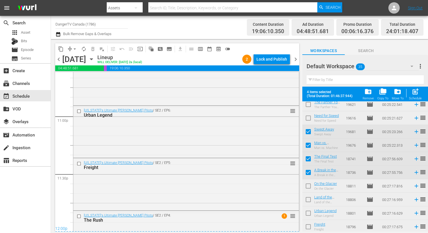
click at [307, 184] on input "checkbox" at bounding box center [308, 187] width 12 height 12
checkbox input "true"
click at [306, 199] on input "checkbox" at bounding box center [308, 201] width 12 height 12
checkbox input "true"
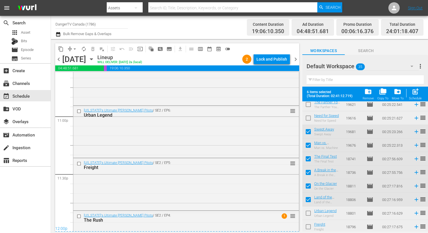
click at [306, 212] on input "checkbox" at bounding box center [308, 214] width 12 height 12
checkbox input "true"
drag, startPoint x: 307, startPoint y: 226, endPoint x: 314, endPoint y: 213, distance: 14.9
click at [307, 226] on input "checkbox" at bounding box center [308, 228] width 12 height 12
checkbox input "true"
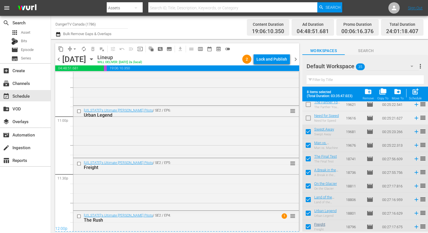
scroll to position [358, 0]
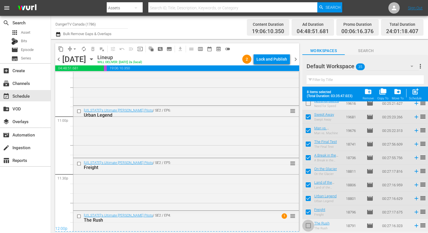
click at [308, 226] on input "checkbox" at bounding box center [308, 227] width 12 height 12
checkbox input "true"
click at [274, 62] on div "Lock and Publish" at bounding box center [271, 59] width 31 height 10
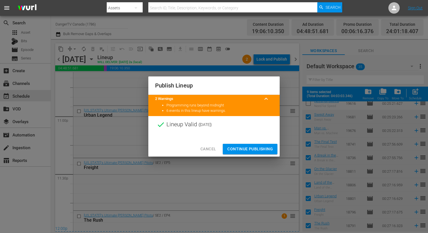
click at [251, 146] on span "Continue Publishing" at bounding box center [250, 148] width 46 height 7
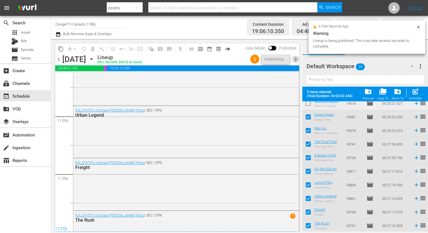
click at [296, 56] on span "chevron_right" at bounding box center [295, 59] width 7 height 7
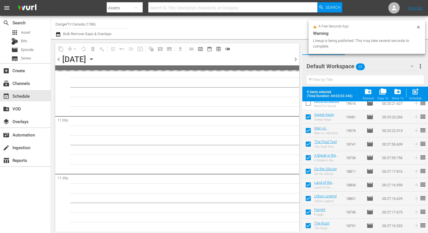
scroll to position [2609, 0]
click at [414, 92] on span "post_add" at bounding box center [415, 92] width 8 height 8
checkbox input "false"
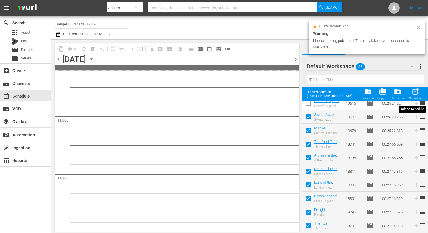
checkbox input "false"
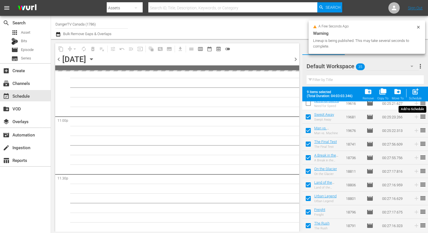
checkbox input "false"
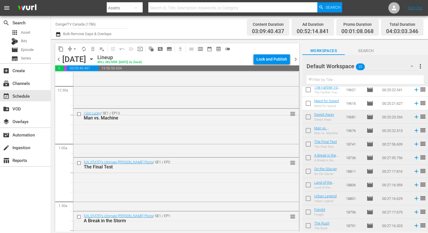
scroll to position [0, 0]
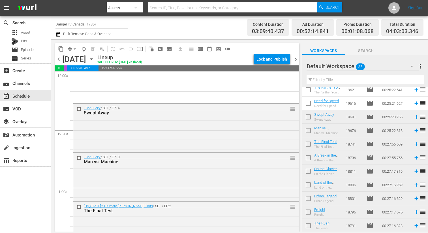
click at [79, 109] on input "checkbox" at bounding box center [80, 109] width 6 height 5
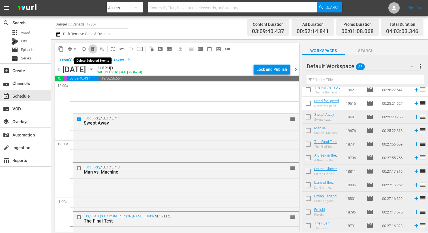
click at [91, 48] on span "delete_forever_outlined" at bounding box center [93, 49] width 6 height 6
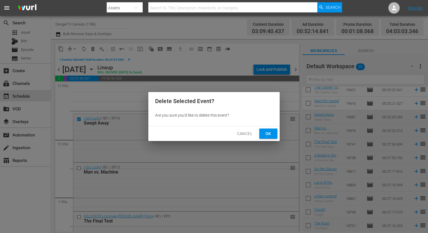
click at [272, 135] on span "Ok" at bounding box center [268, 133] width 9 height 7
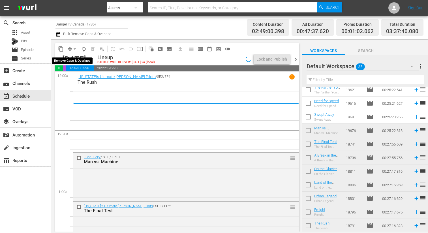
click at [74, 49] on span "arrow_drop_down" at bounding box center [75, 49] width 6 height 6
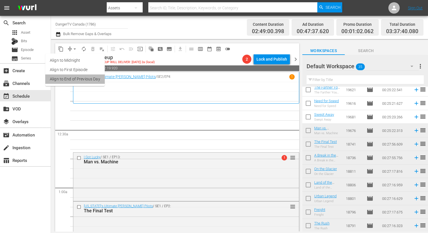
click at [77, 82] on li "Align to End of Previous Day" at bounding box center [74, 78] width 59 height 9
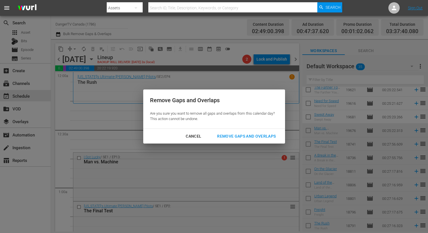
click at [231, 134] on div "Remove Gaps and Overlaps" at bounding box center [246, 136] width 68 height 7
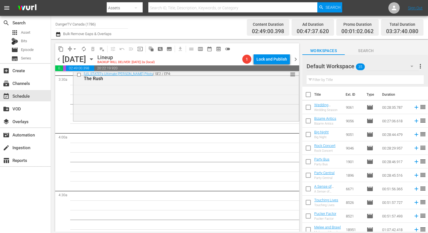
click at [308, 96] on input "checkbox" at bounding box center [308, 96] width 12 height 12
checkbox input "true"
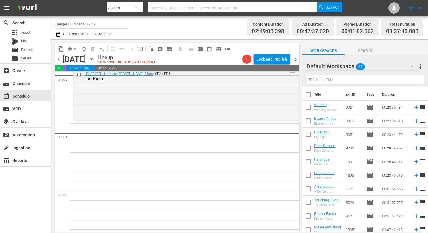
checkbox input "true"
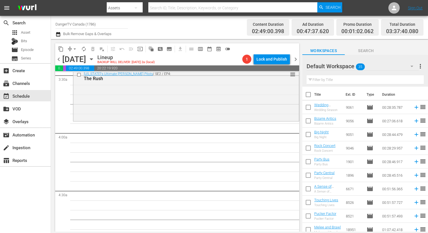
checkbox input "true"
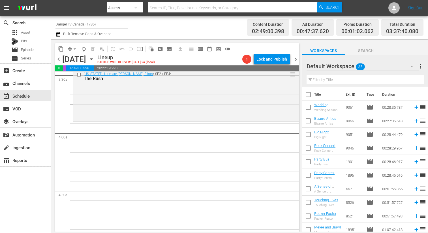
checkbox input "true"
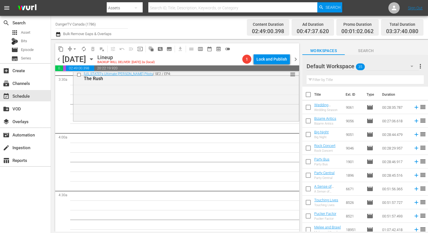
checkbox input "true"
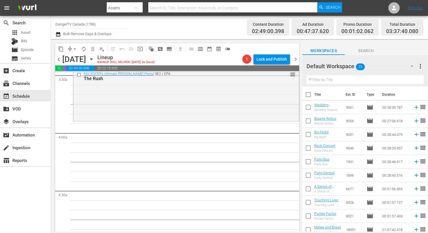
checkbox input "true"
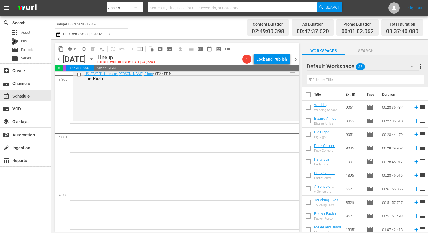
checkbox input "true"
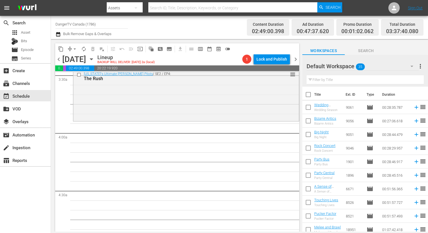
checkbox input "true"
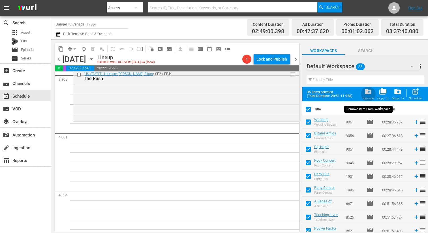
click at [371, 92] on span "folder_delete" at bounding box center [368, 92] width 8 height 8
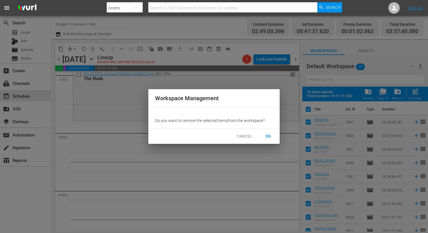
click at [270, 136] on span "OK" at bounding box center [268, 136] width 9 height 7
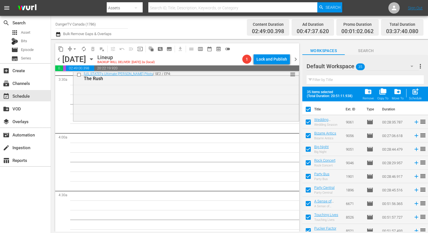
checkbox input "false"
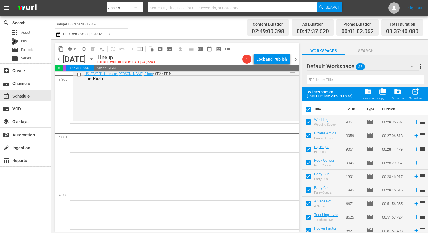
checkbox input "false"
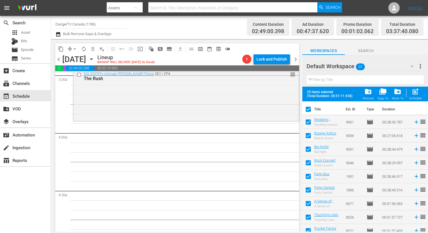
checkbox input "false"
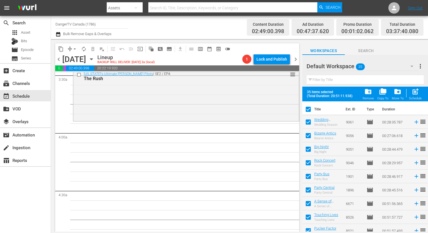
checkbox input "false"
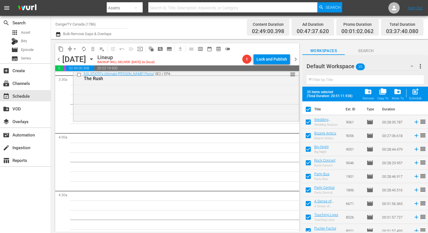
checkbox input "false"
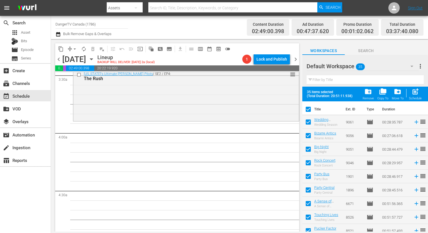
checkbox input "false"
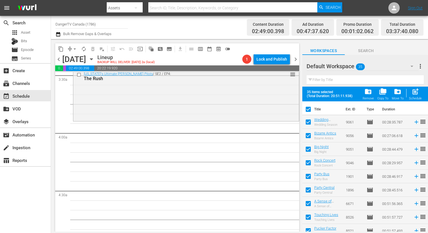
checkbox input "false"
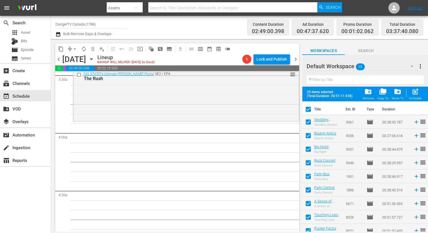
checkbox input "false"
